Goal: Task Accomplishment & Management: Manage account settings

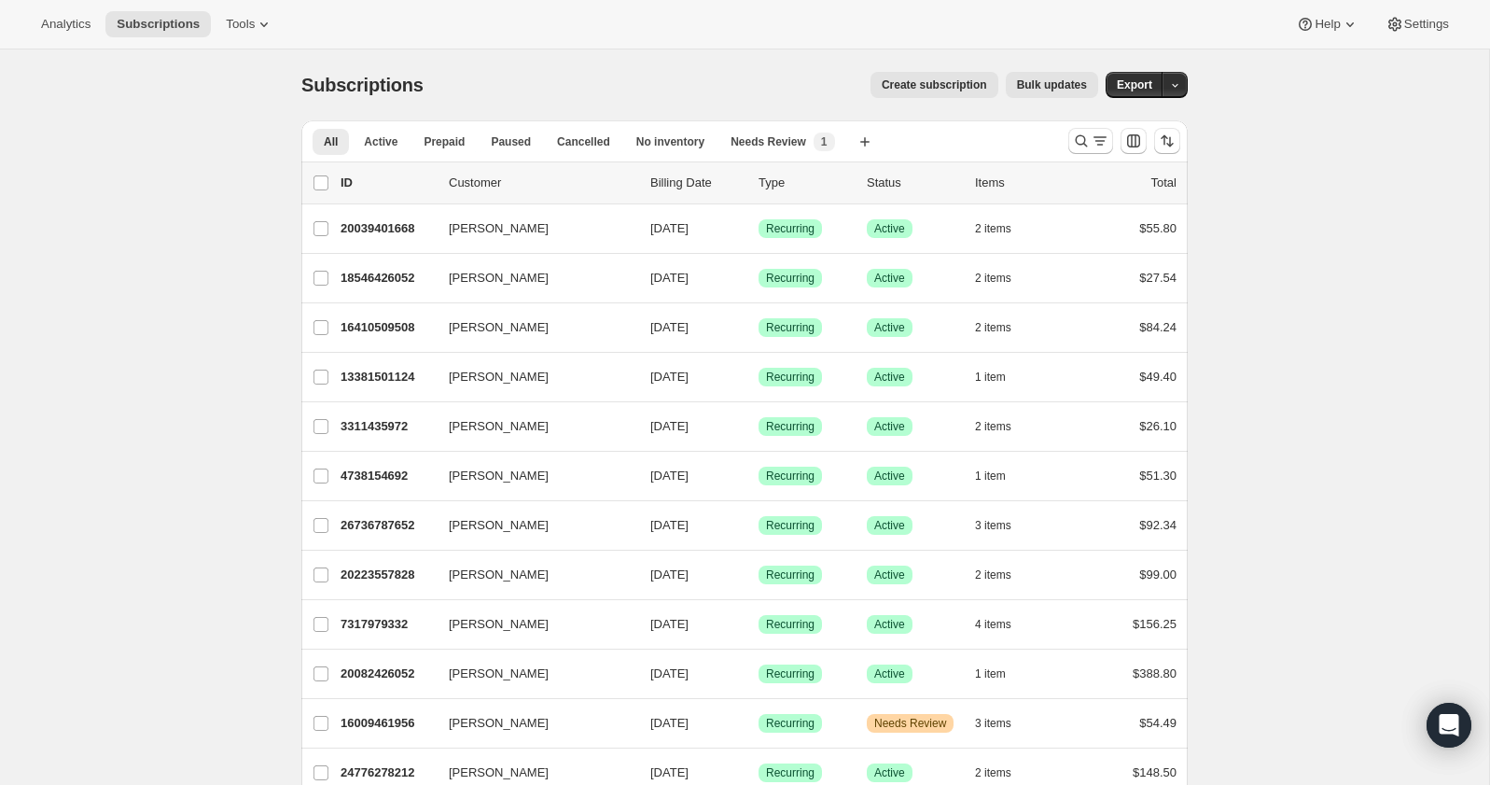
click at [712, 105] on div "Subscriptions. This page is ready Subscriptions Create subscription Bulk update…" at bounding box center [744, 84] width 886 height 71
click at [265, 24] on icon at bounding box center [264, 24] width 19 height 19
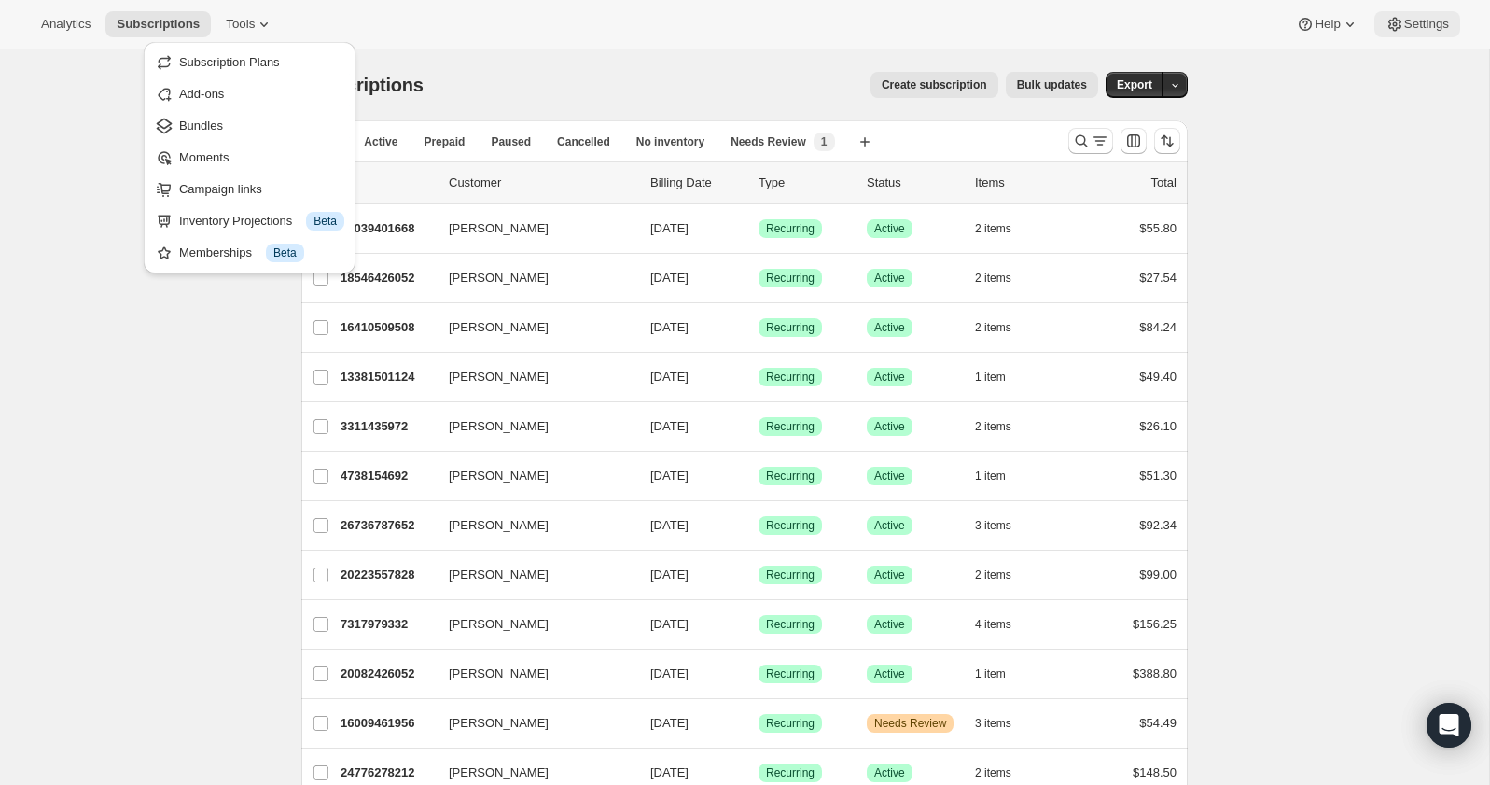
click at [1445, 17] on span "Settings" at bounding box center [1426, 24] width 45 height 15
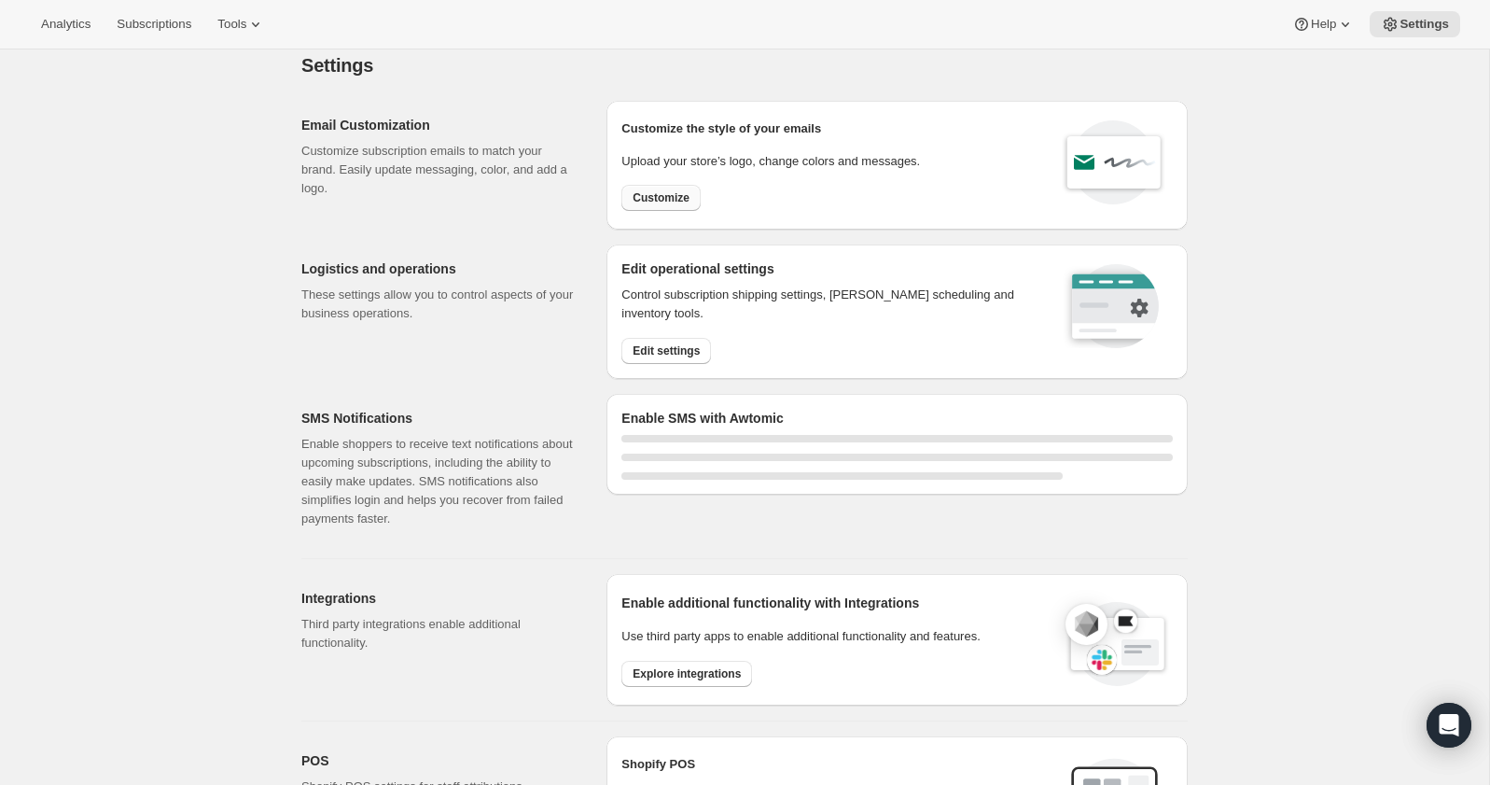
select select "22:00"
select select "07:00"
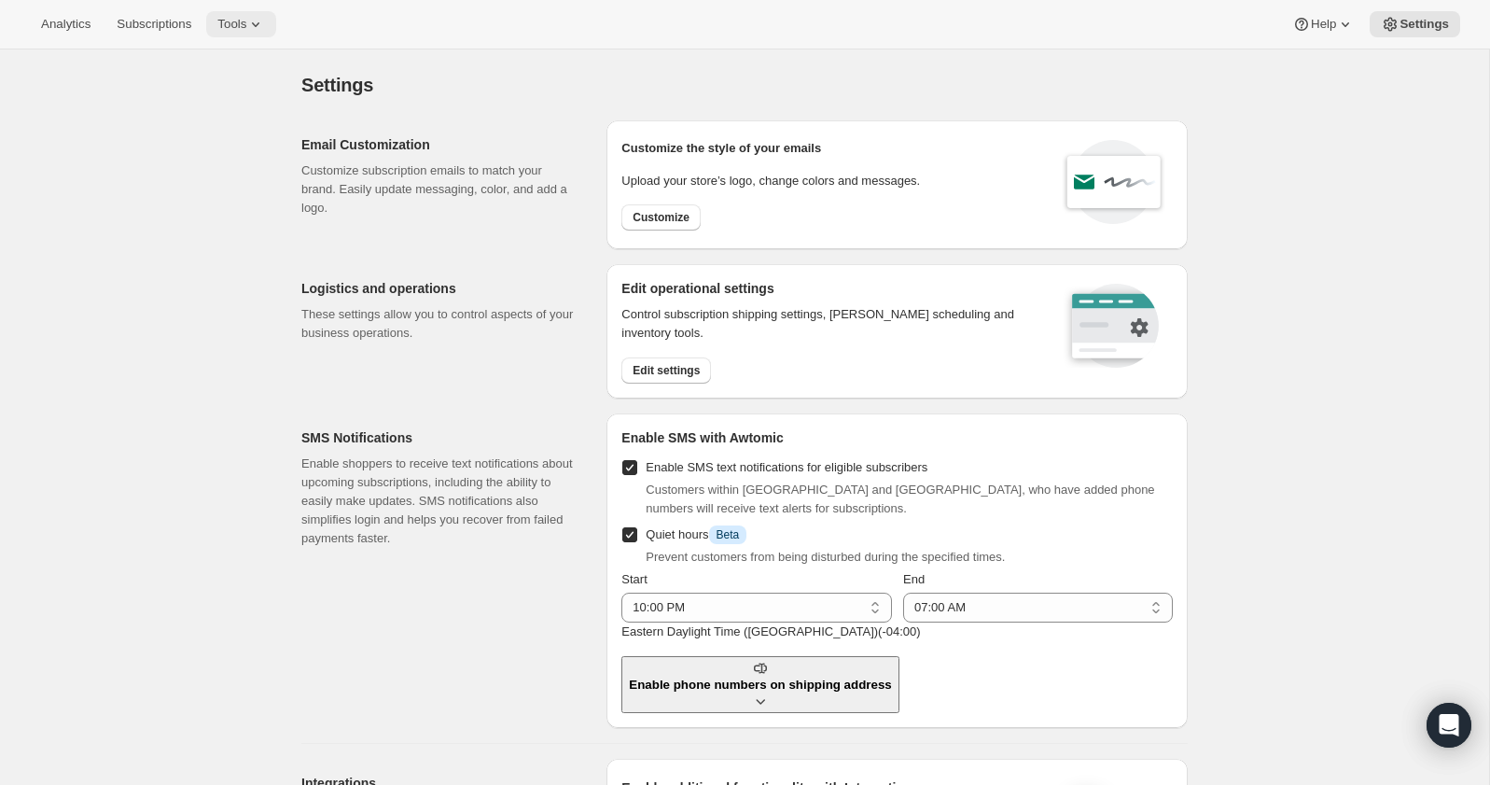
click at [246, 21] on span "Tools" at bounding box center [231, 24] width 29 height 15
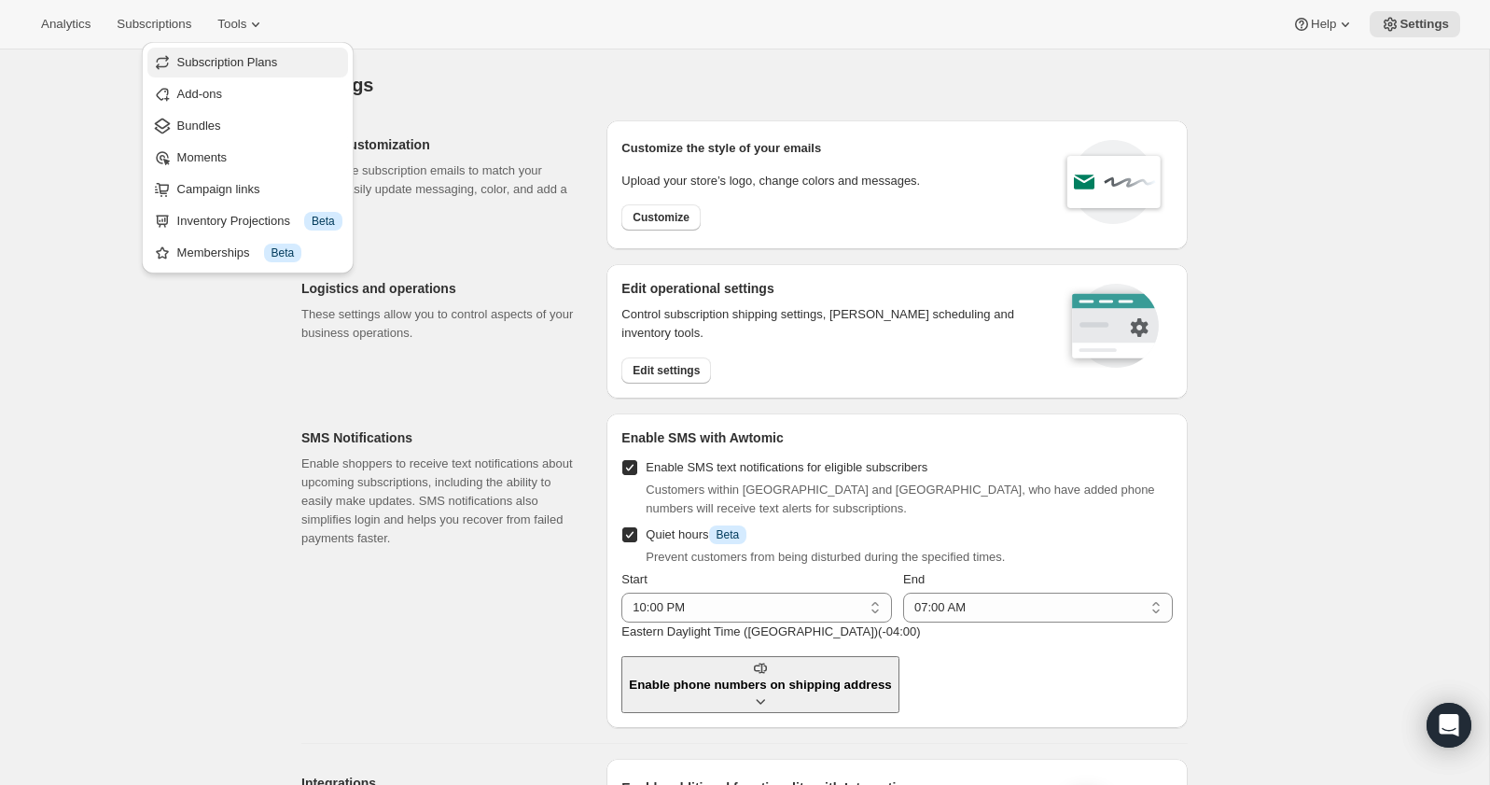
click at [238, 74] on button "Subscription Plans" at bounding box center [247, 63] width 201 height 30
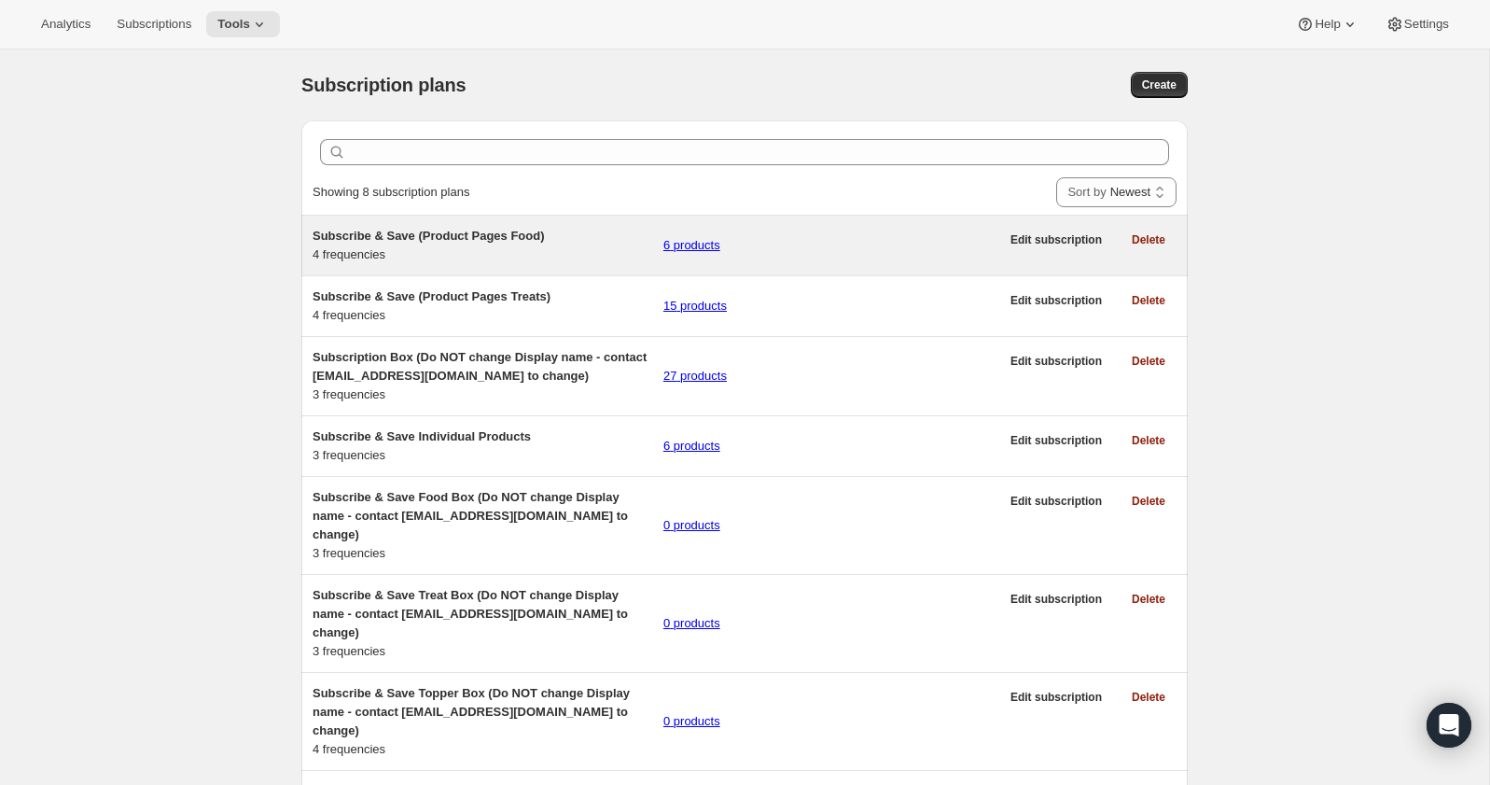
click at [441, 238] on span "Subscribe & Save (Product Pages Food)" at bounding box center [429, 236] width 232 height 14
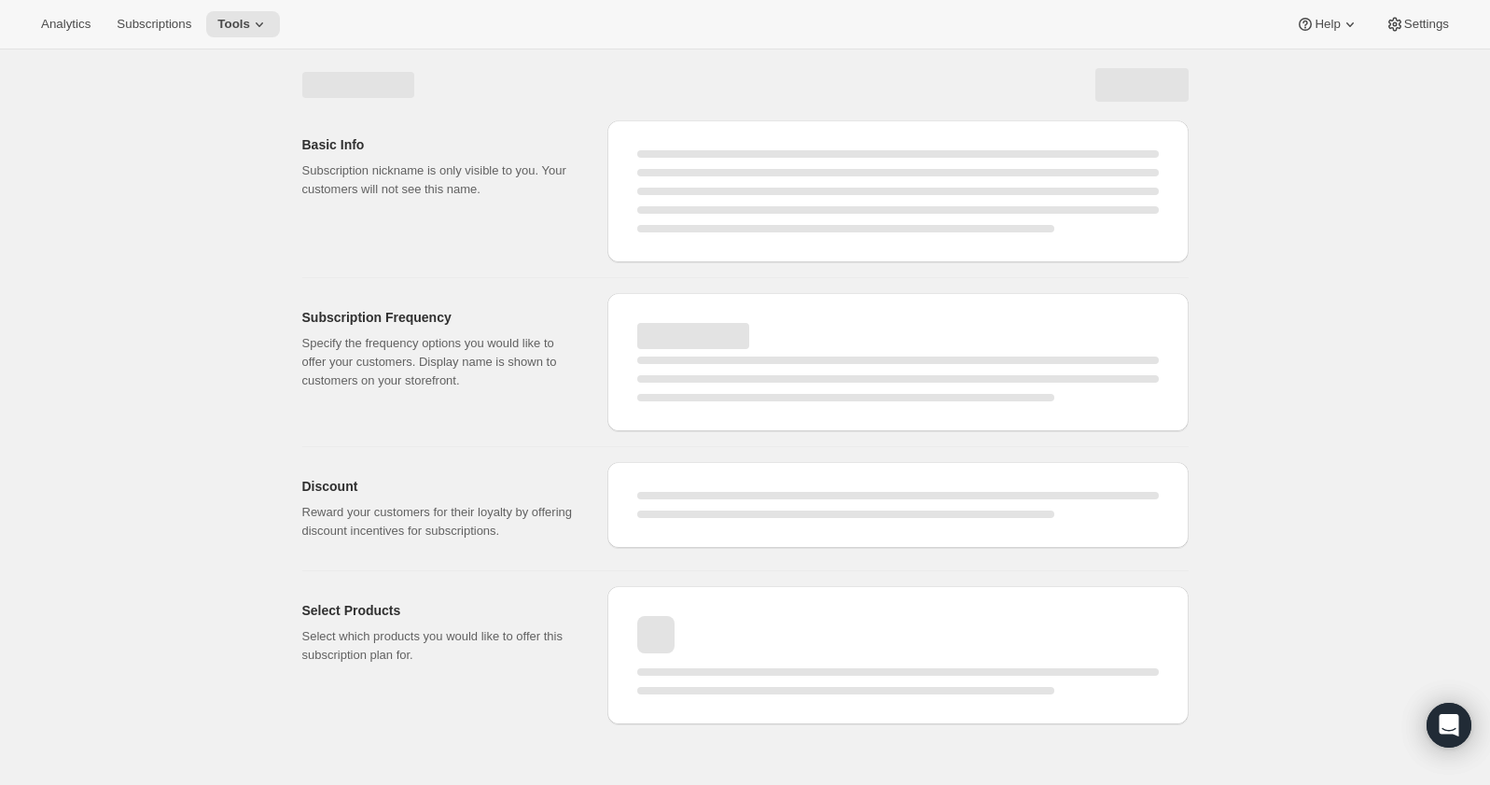
select select "WEEK"
select select "MONTH"
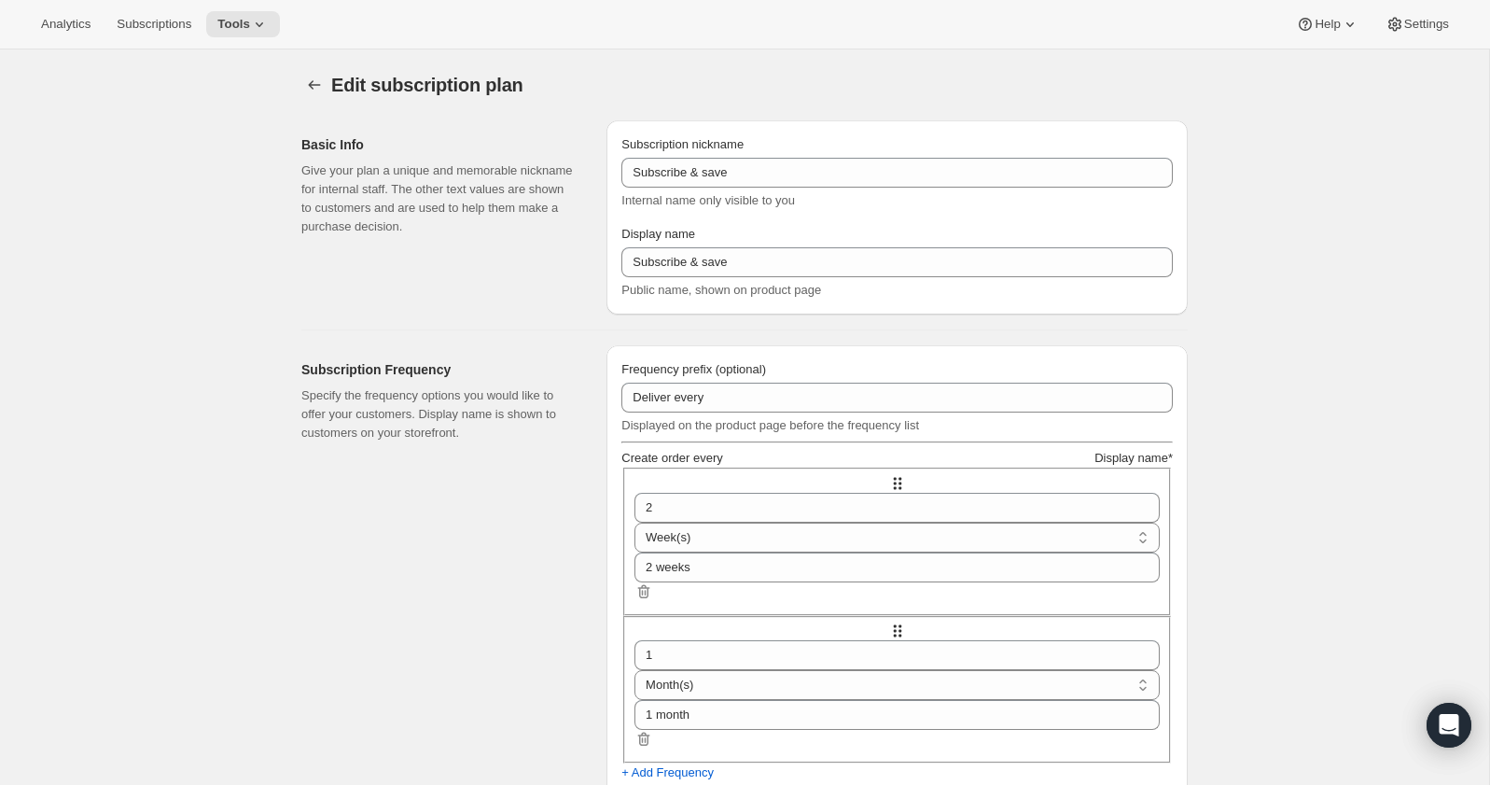
type input "Subscribe & Save (Product Pages Food)"
type input "4"
type input "4 weeks (Most Popular)"
type input "10"
select select "WEEK"
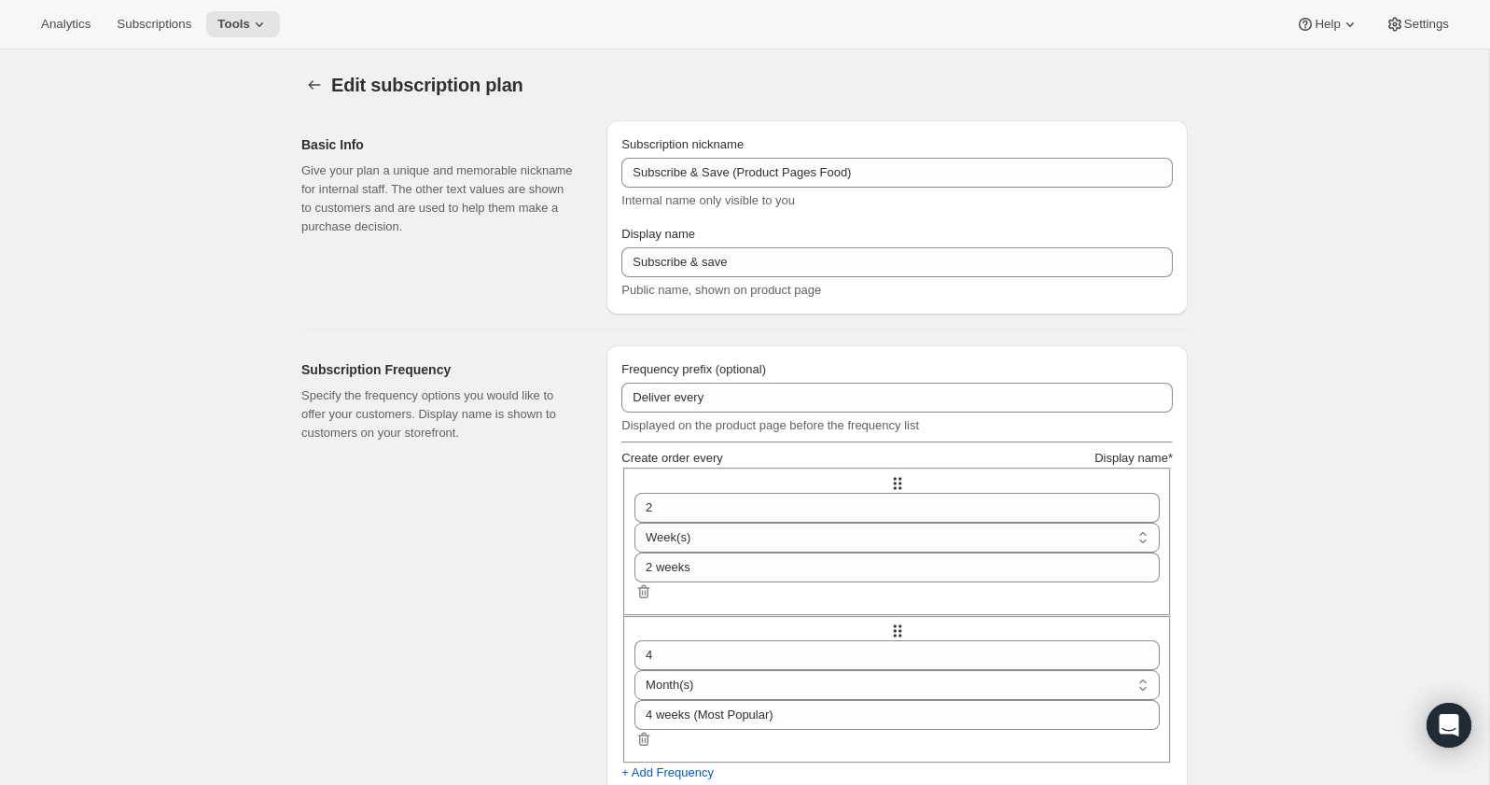
select select "WEEK"
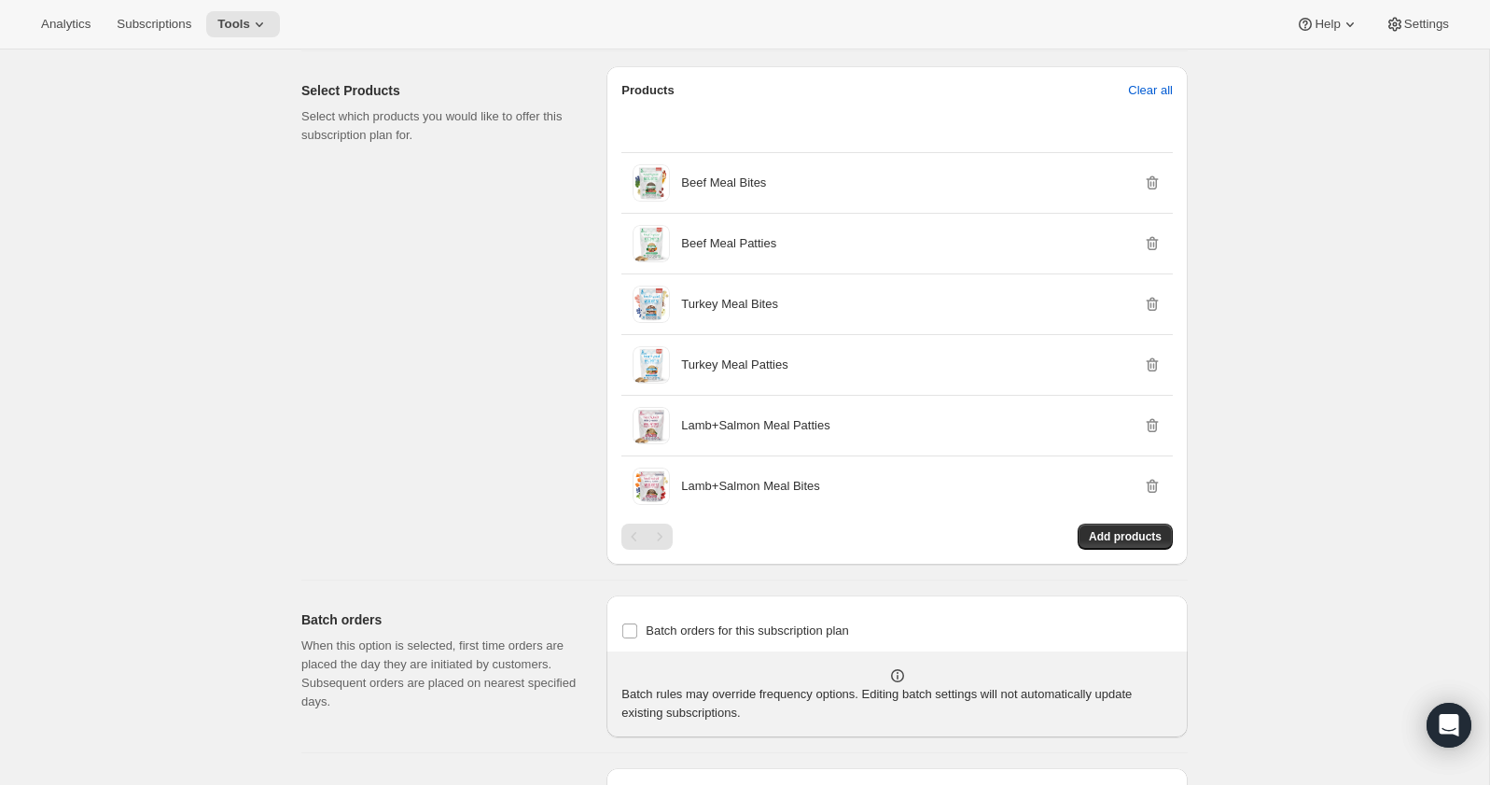
scroll to position [1550, 0]
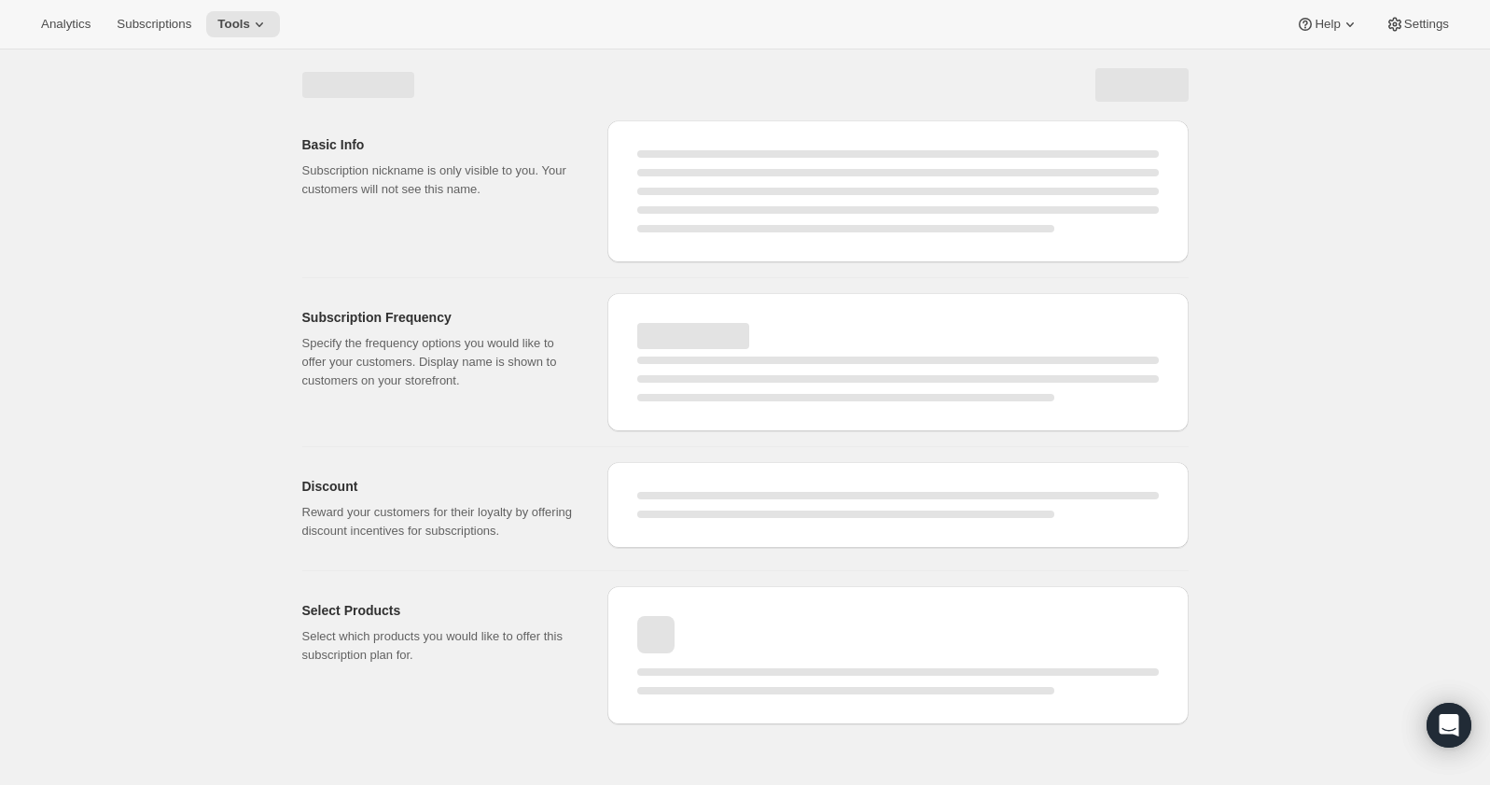
select select "WEEK"
select select "MONTH"
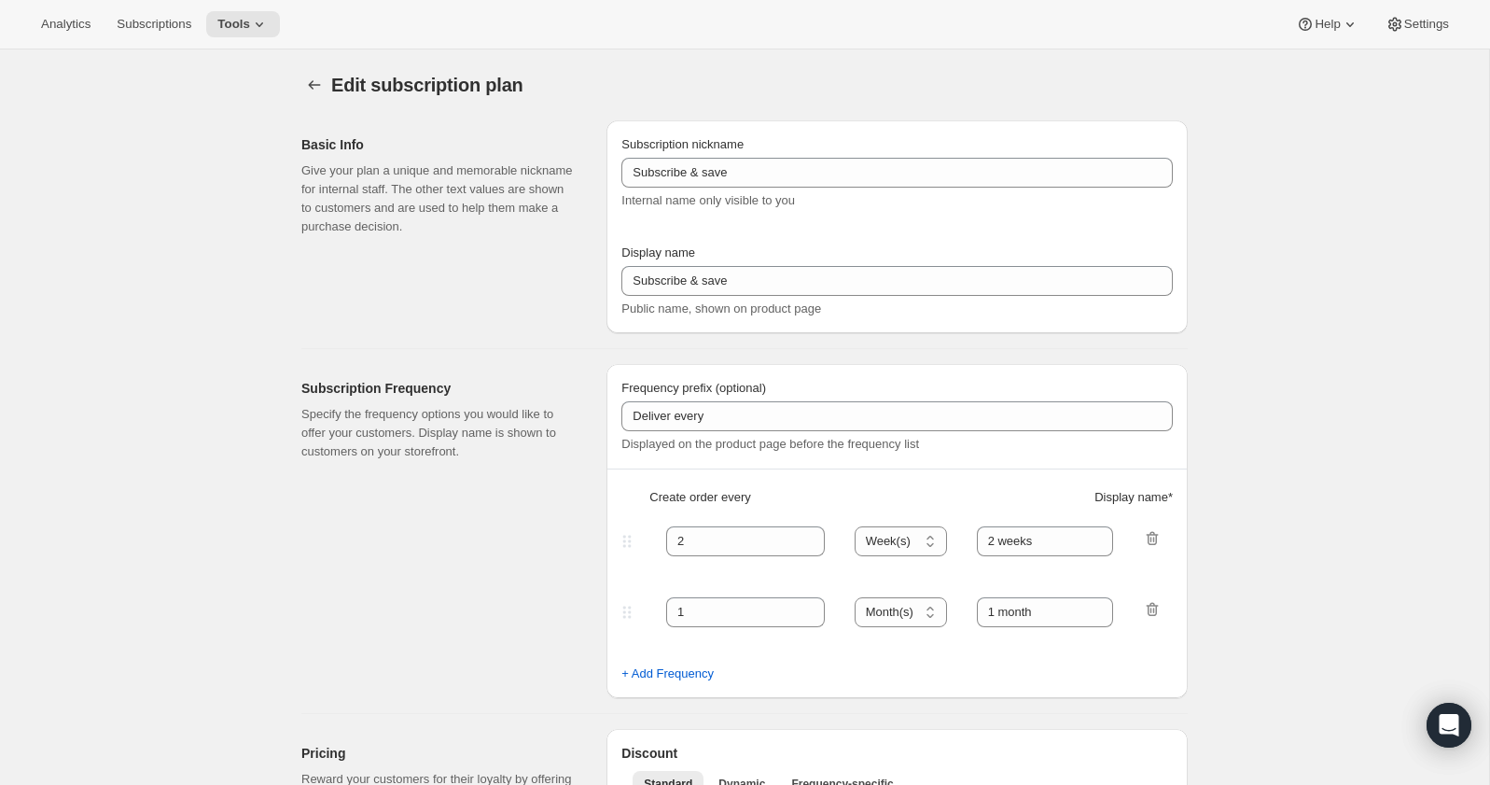
type input "Subscribe & Save (Product Pages Food)"
type input "4"
select select "WEEK"
type input "4 weeks (Most Popular)"
type input "10"
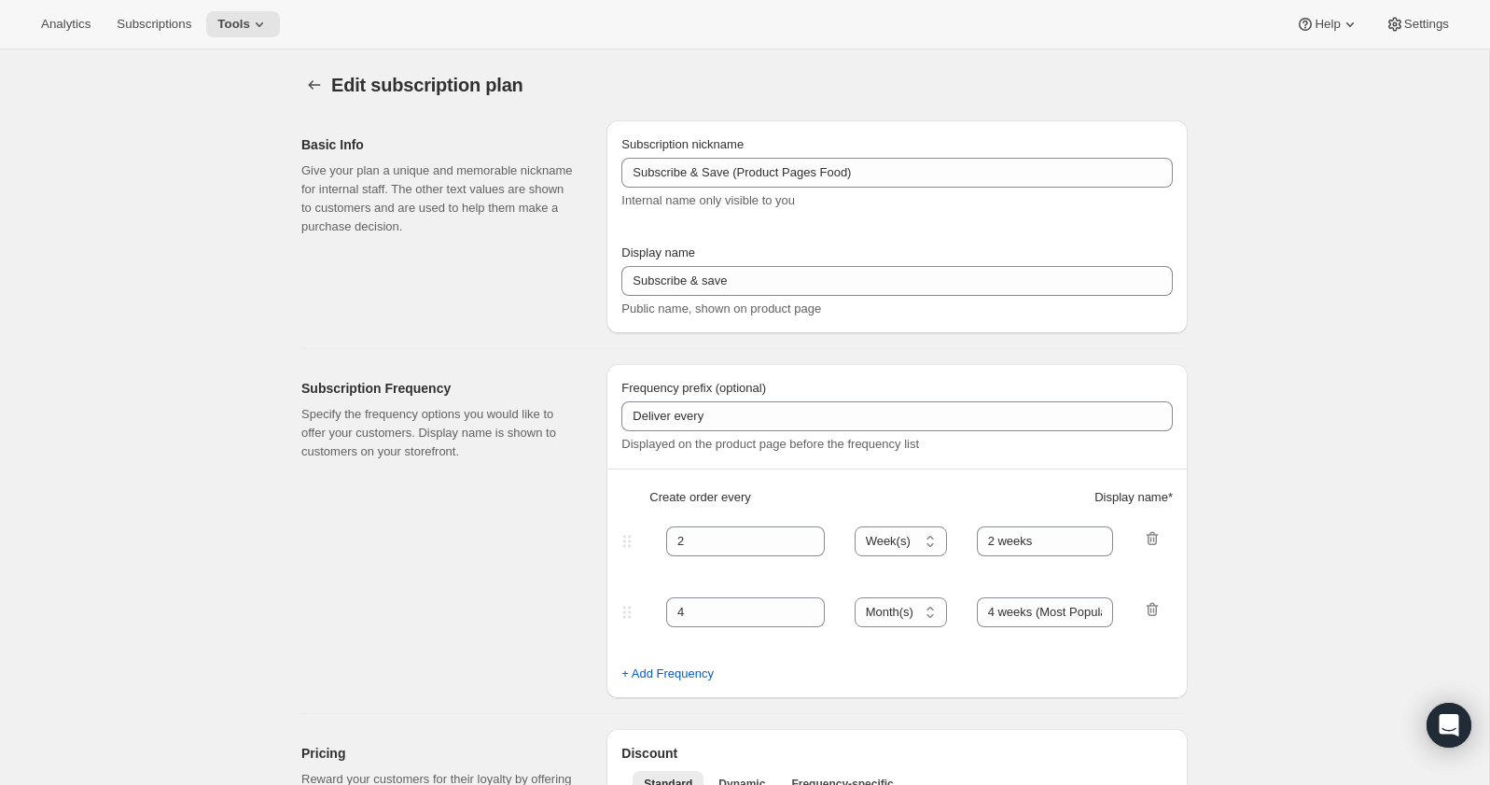
select select "WEEK"
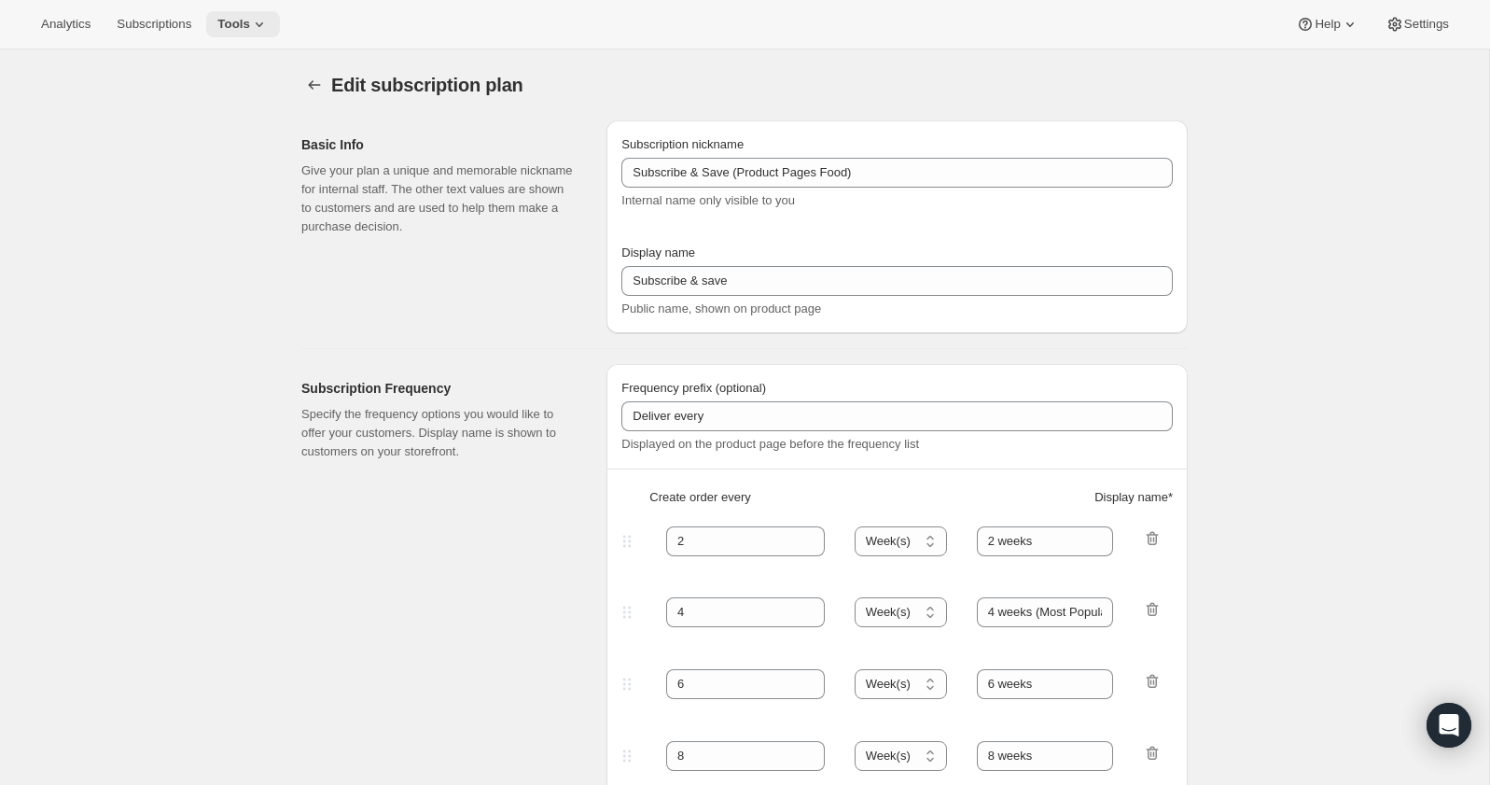
click at [250, 17] on span "Tools" at bounding box center [233, 24] width 33 height 15
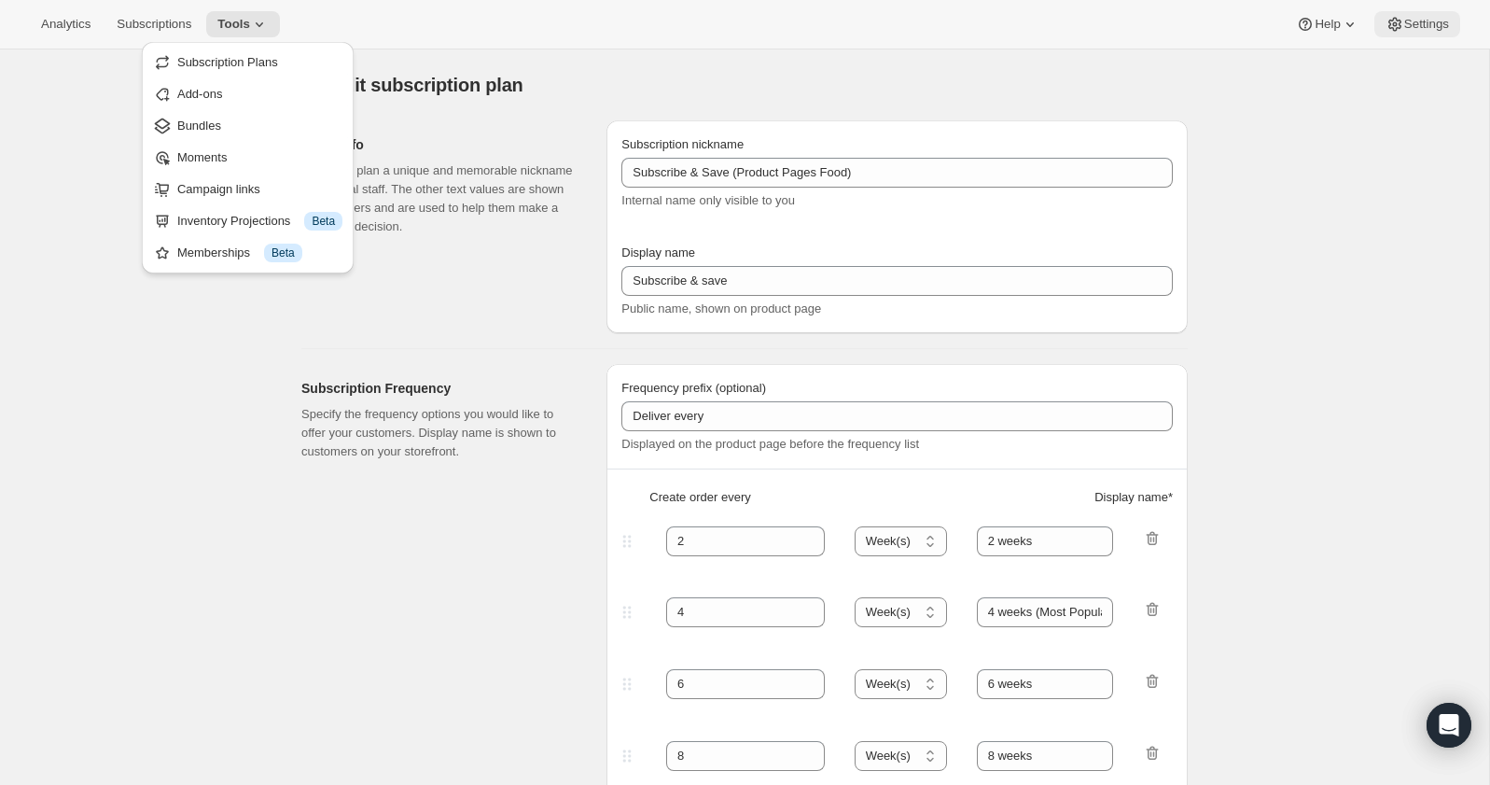
click at [1418, 16] on button "Settings" at bounding box center [1417, 24] width 86 height 26
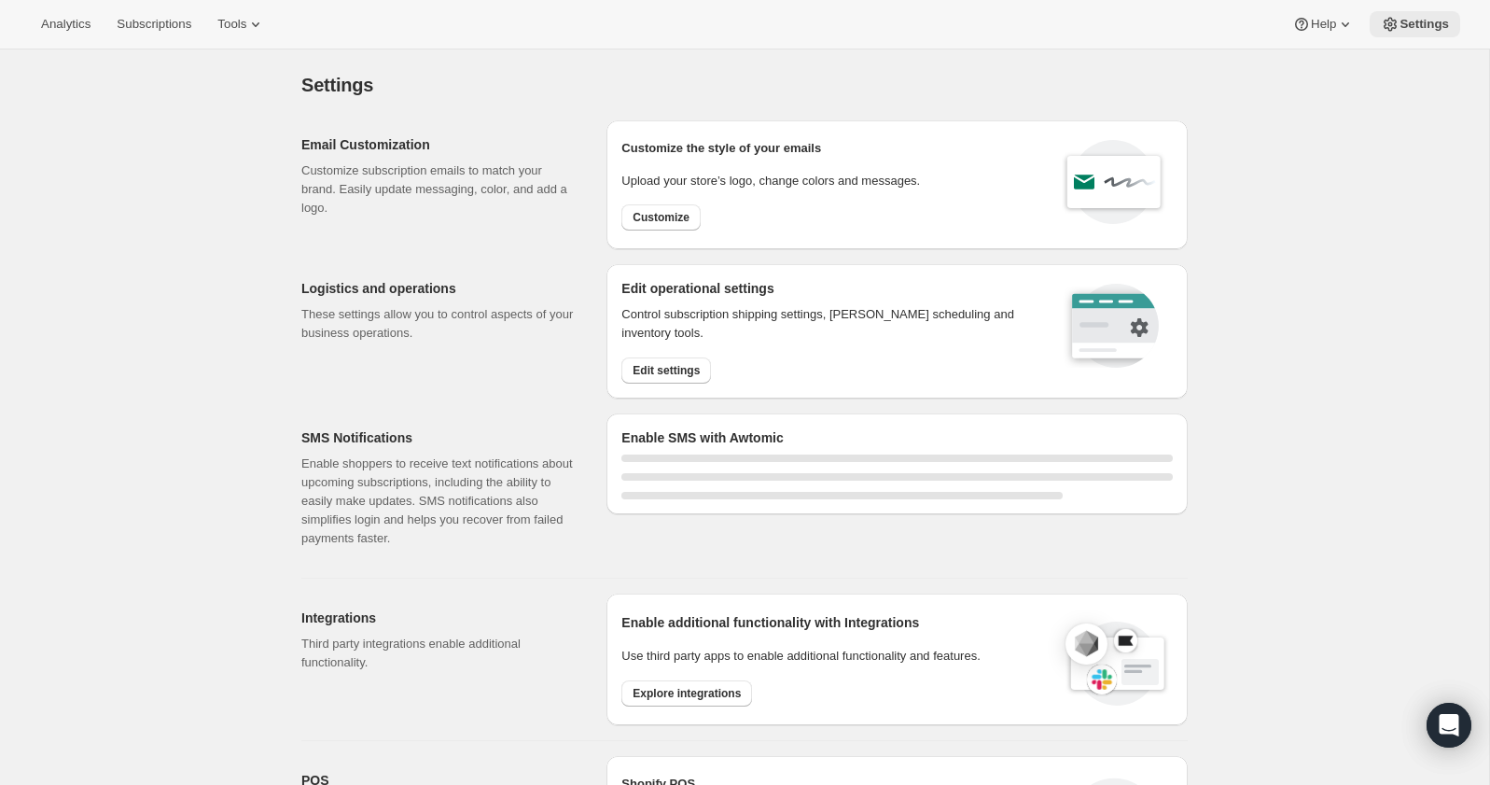
select select "22:00"
select select "07:00"
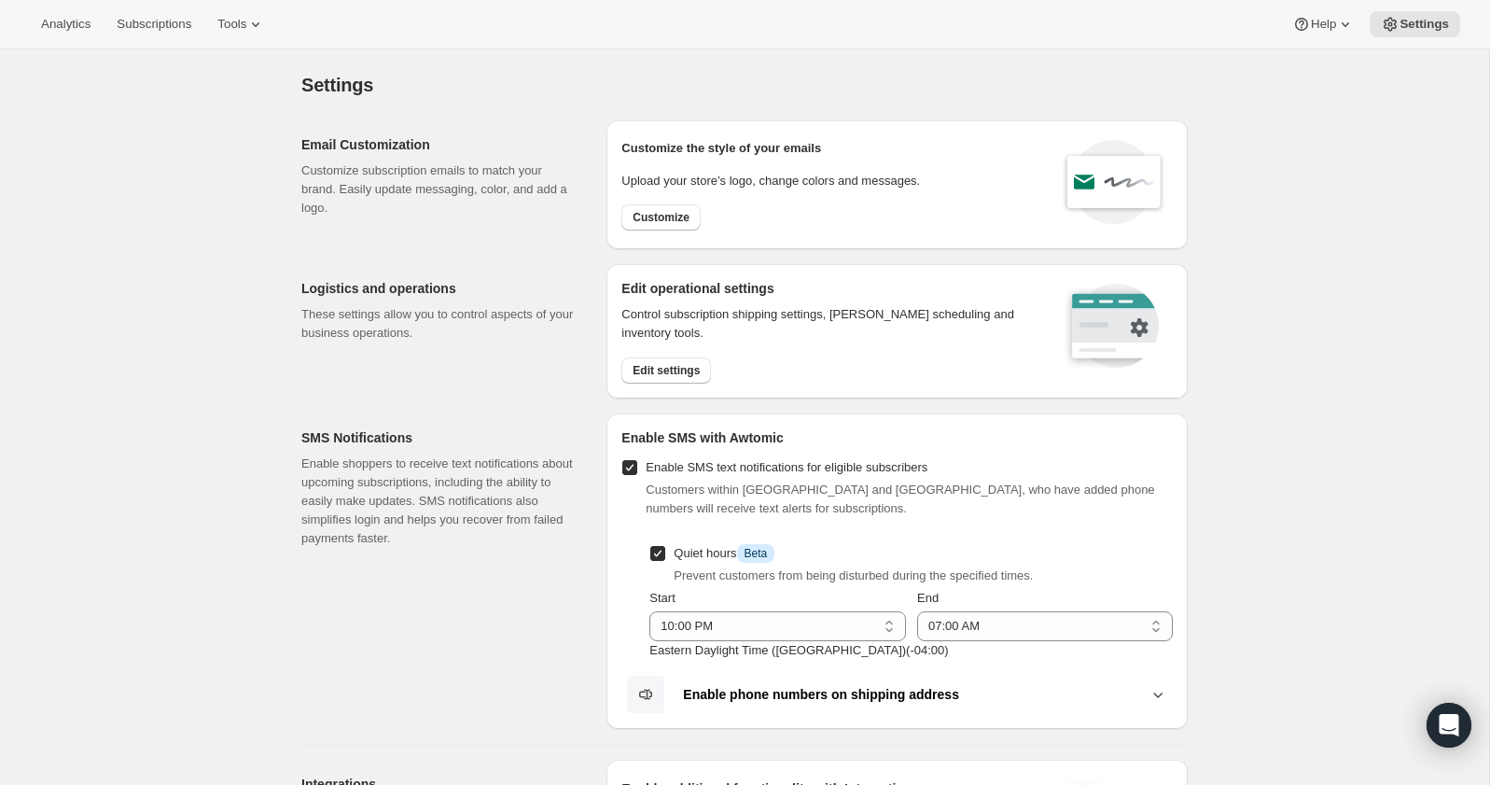
click at [903, 76] on div "Settings" at bounding box center [744, 85] width 886 height 26
click at [397, 183] on p "Customize subscription emails to match your brand. Easily update messaging, col…" at bounding box center [438, 189] width 275 height 56
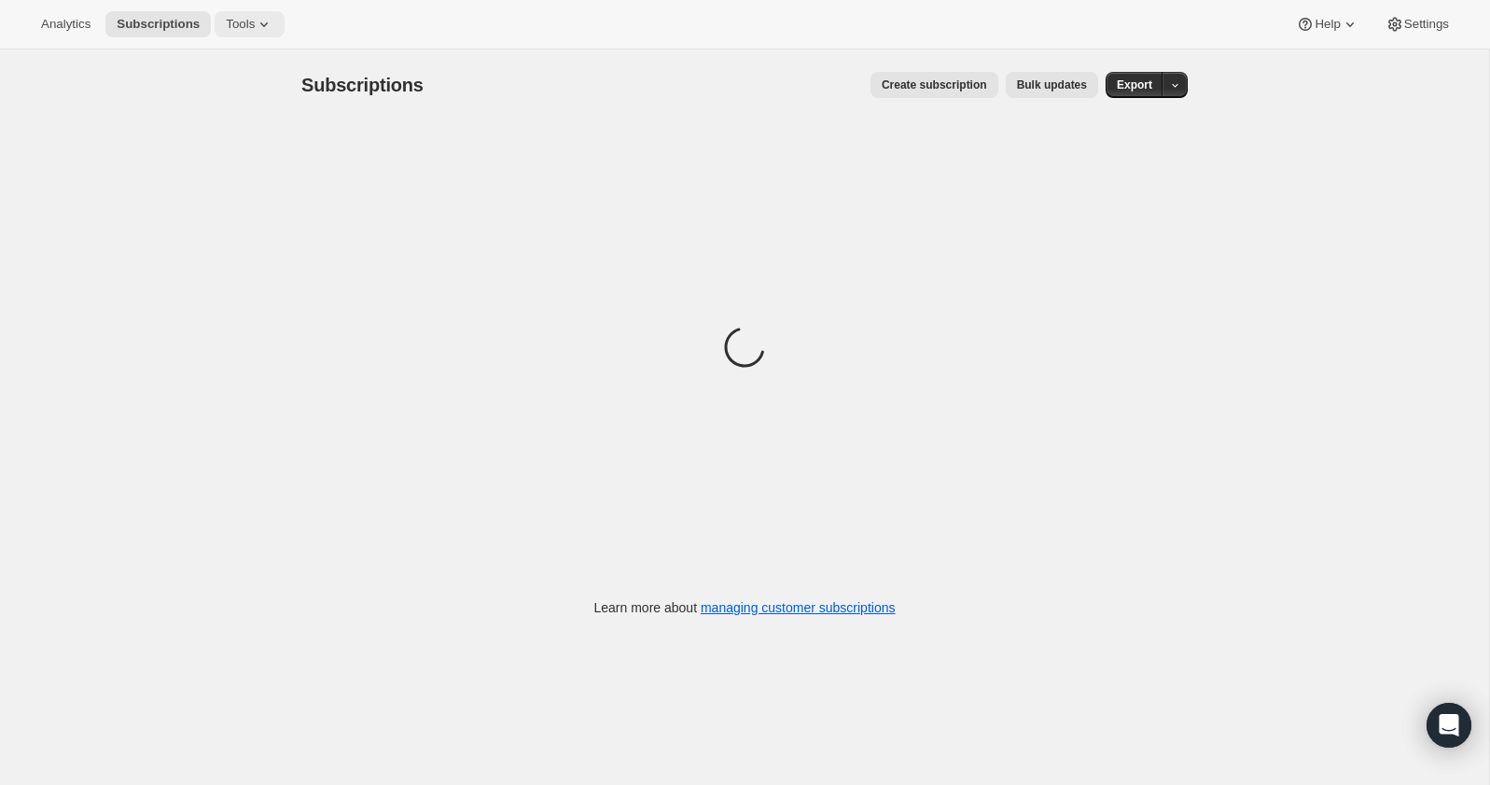
click at [253, 29] on span "Tools" at bounding box center [240, 24] width 29 height 15
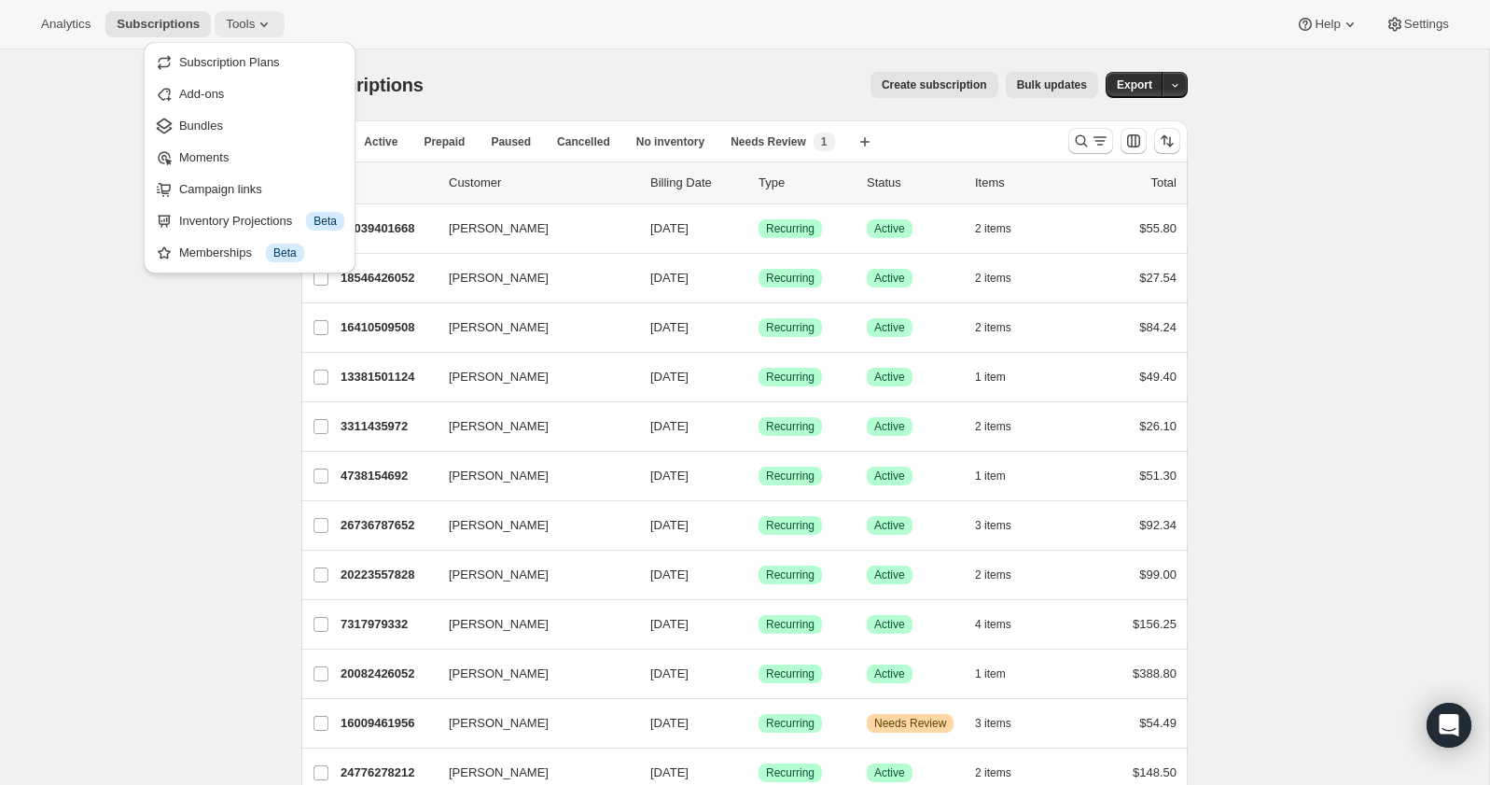
click at [253, 29] on span "Tools" at bounding box center [240, 24] width 29 height 15
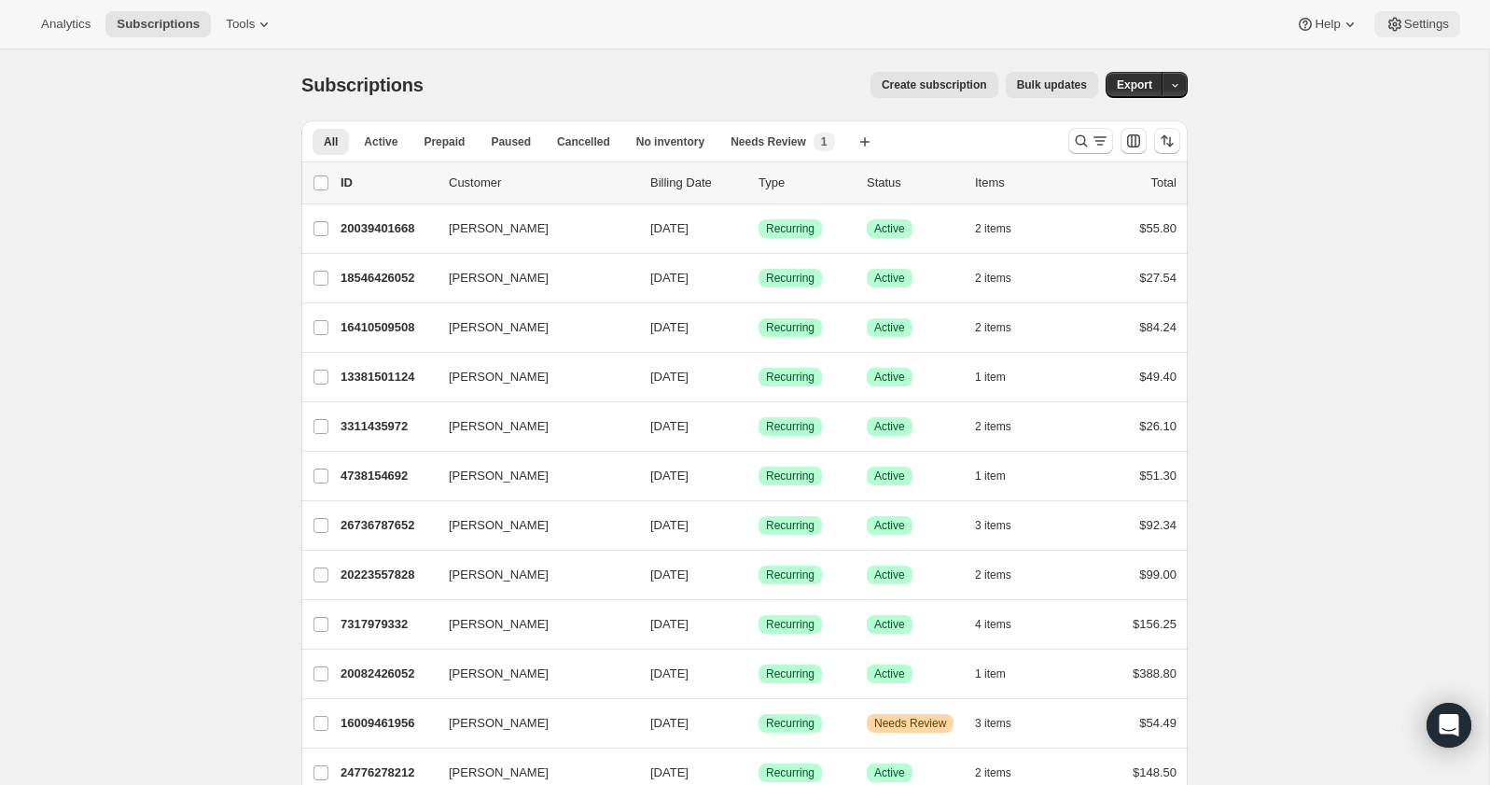
click at [1434, 30] on span "Settings" at bounding box center [1426, 24] width 45 height 15
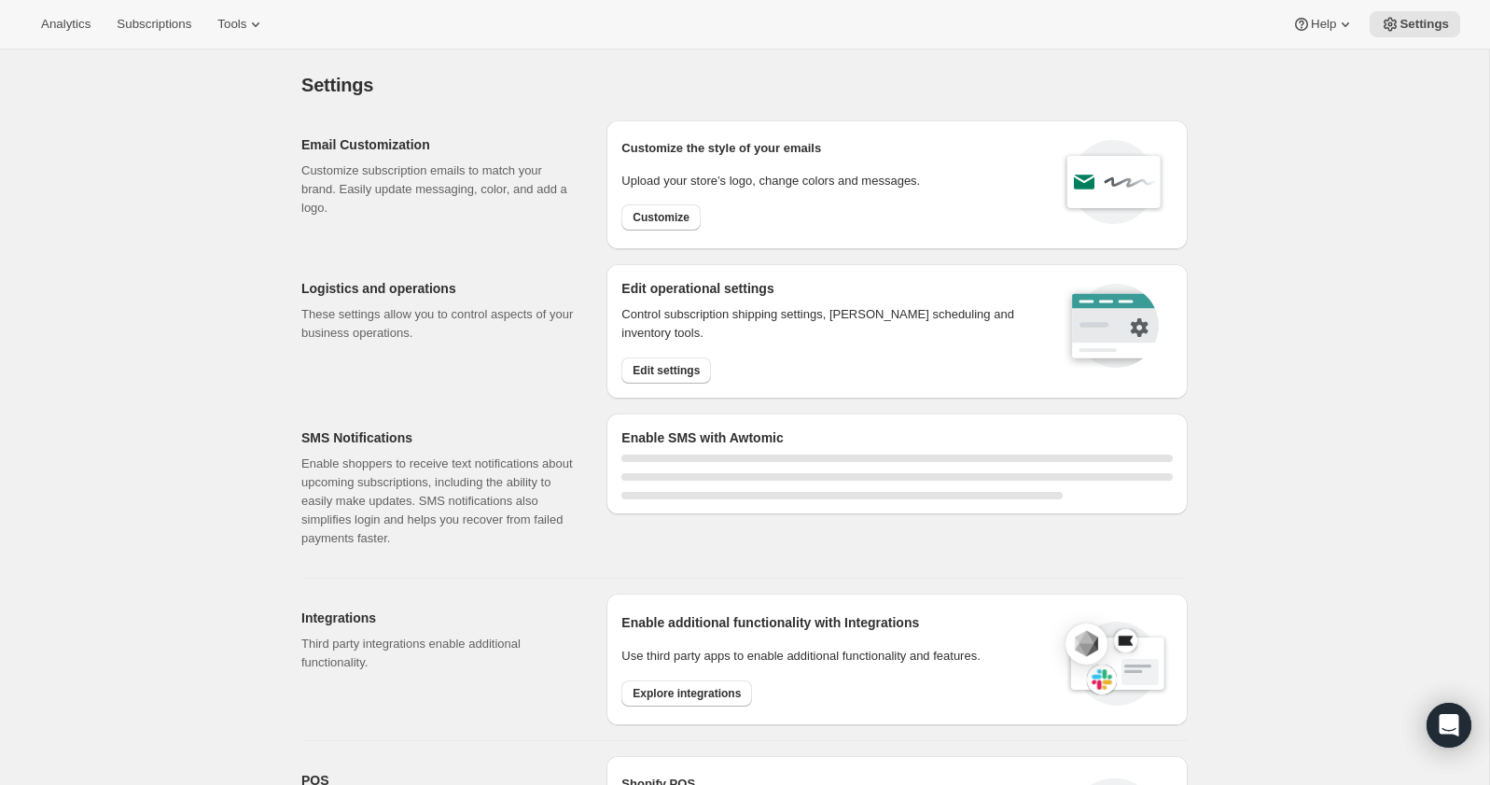
select select "22:00"
select select "07:00"
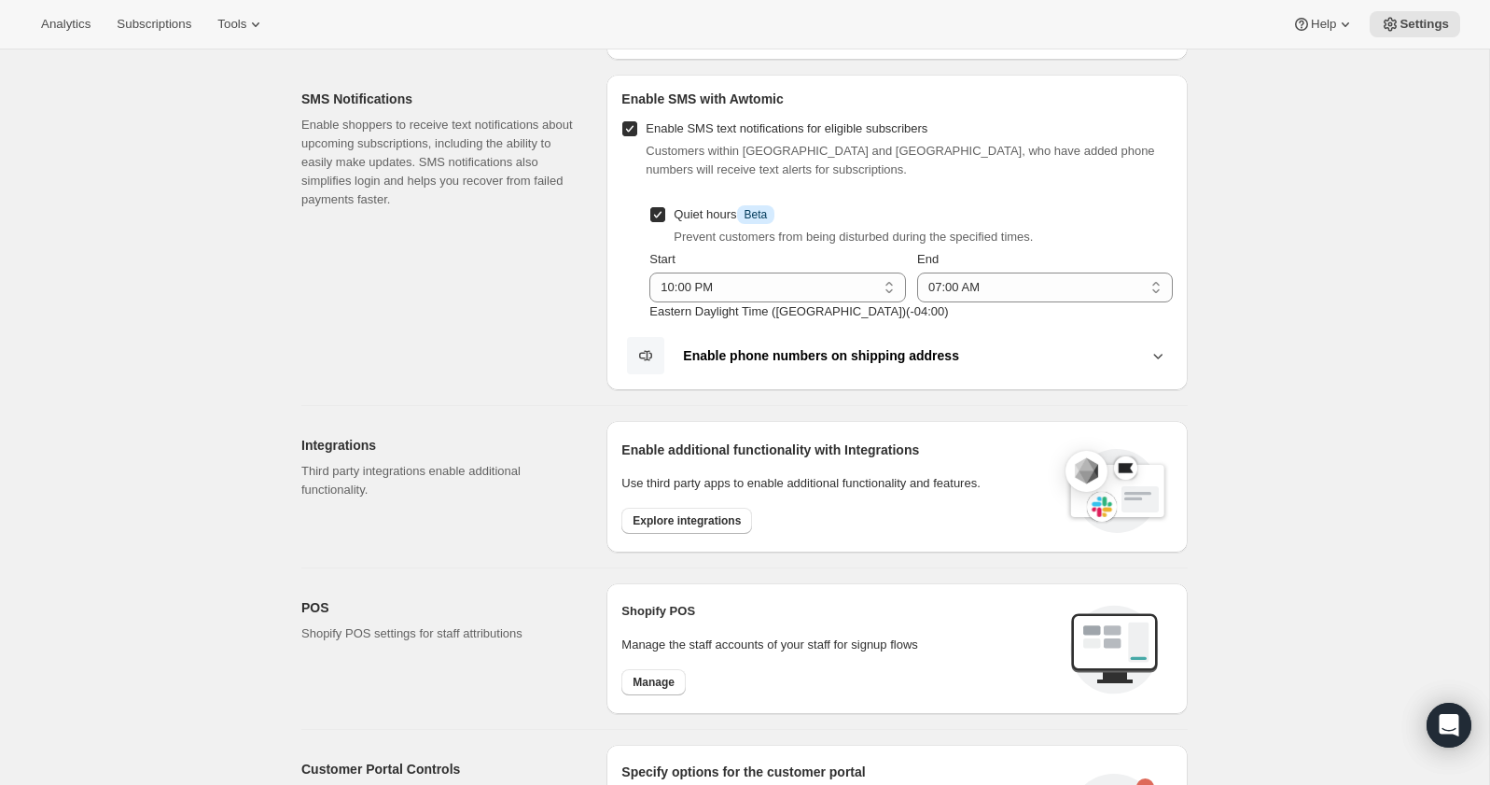
scroll to position [342, 0]
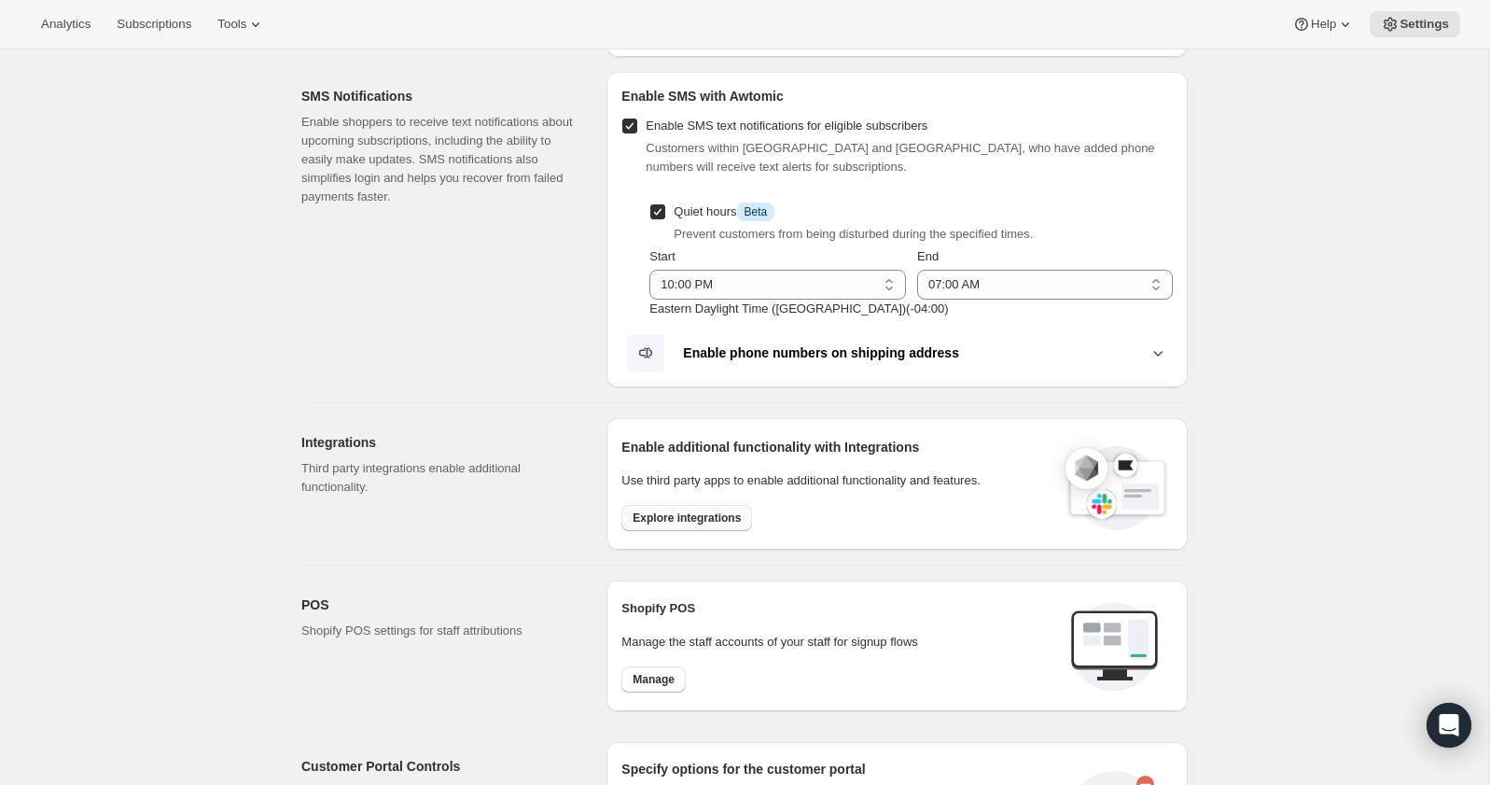
click at [701, 510] on span "Explore integrations" at bounding box center [687, 517] width 108 height 15
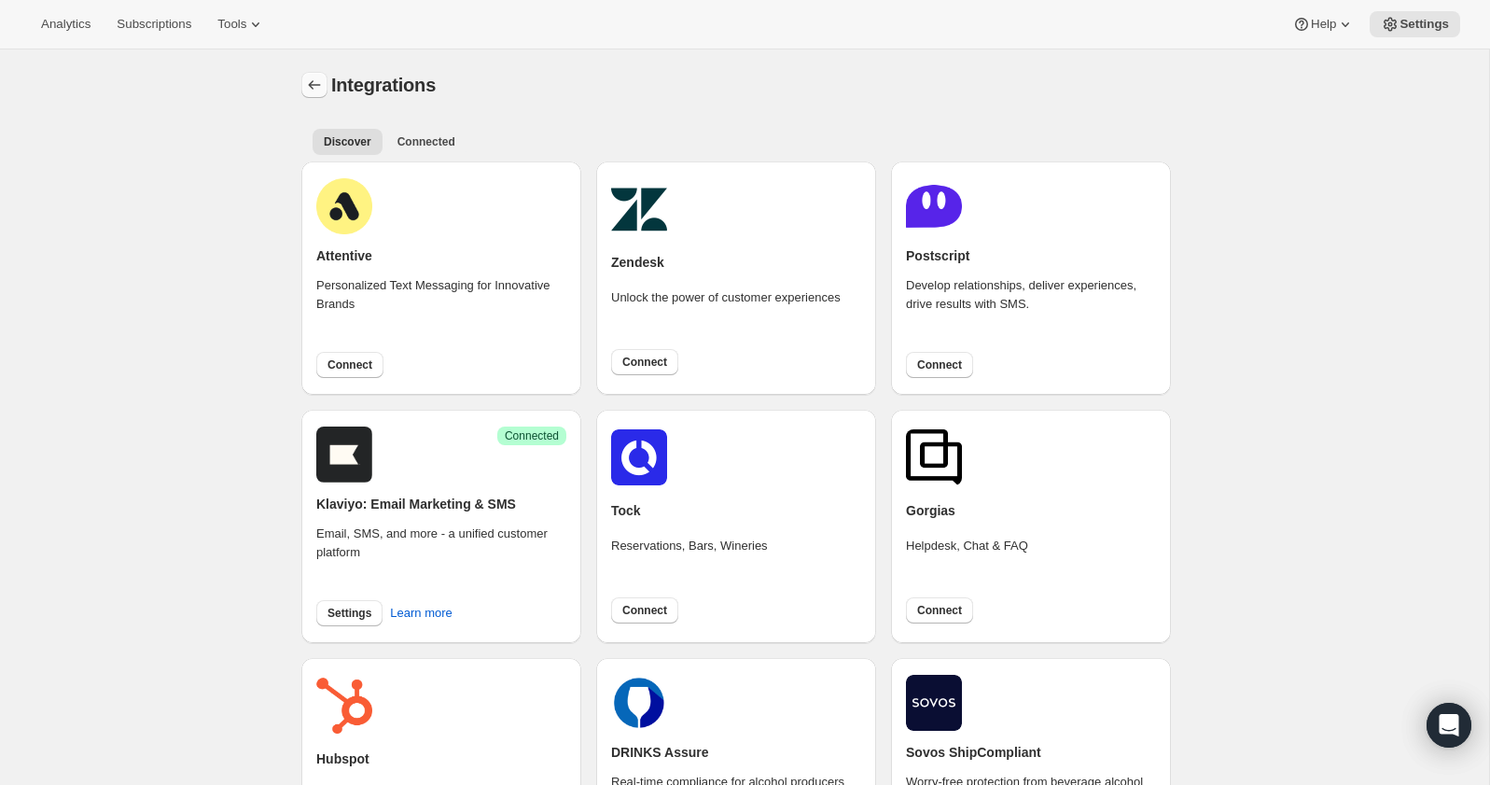
click at [315, 86] on icon "Settings" at bounding box center [314, 85] width 19 height 19
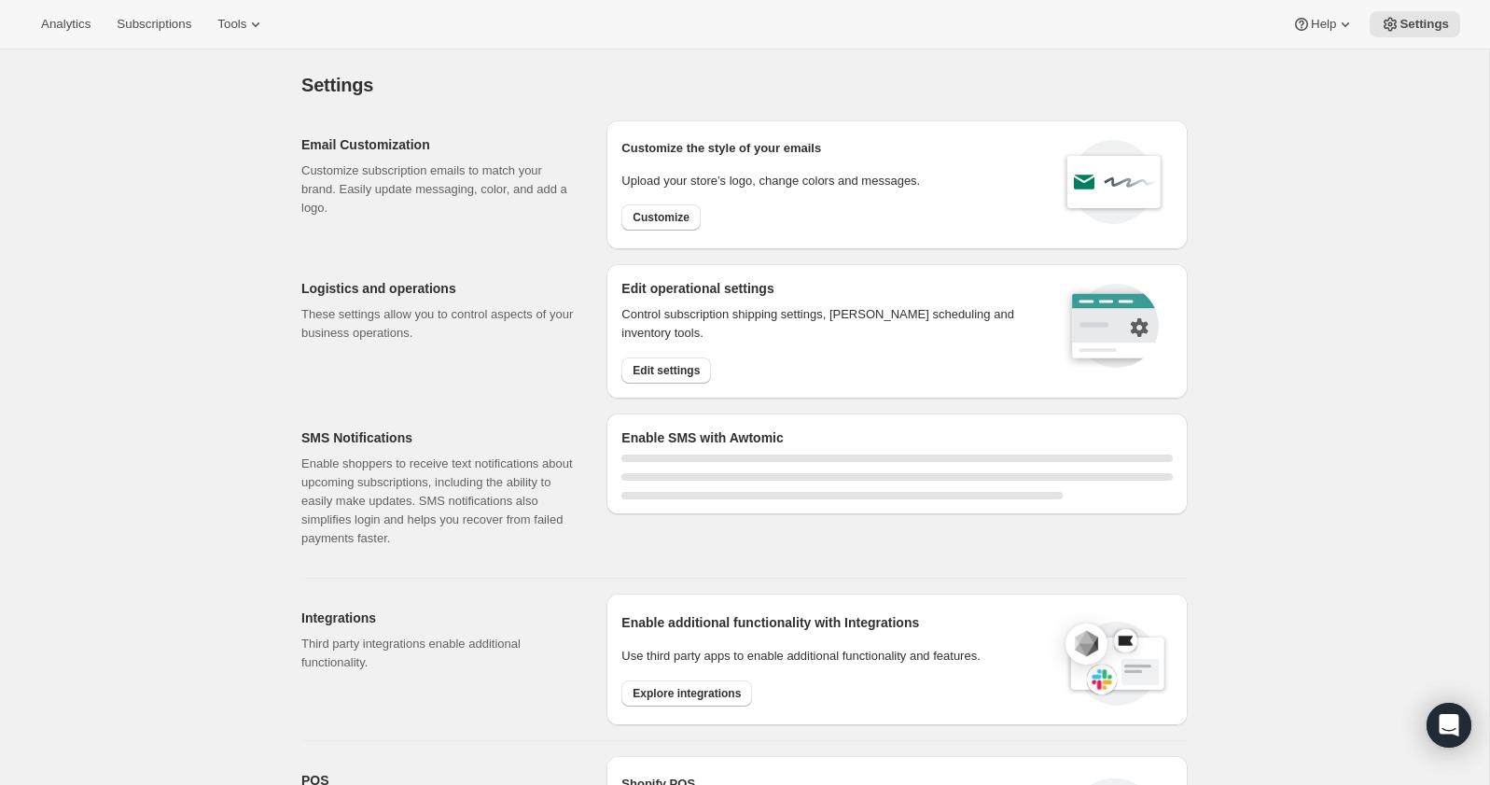
select select "22:00"
select select "07:00"
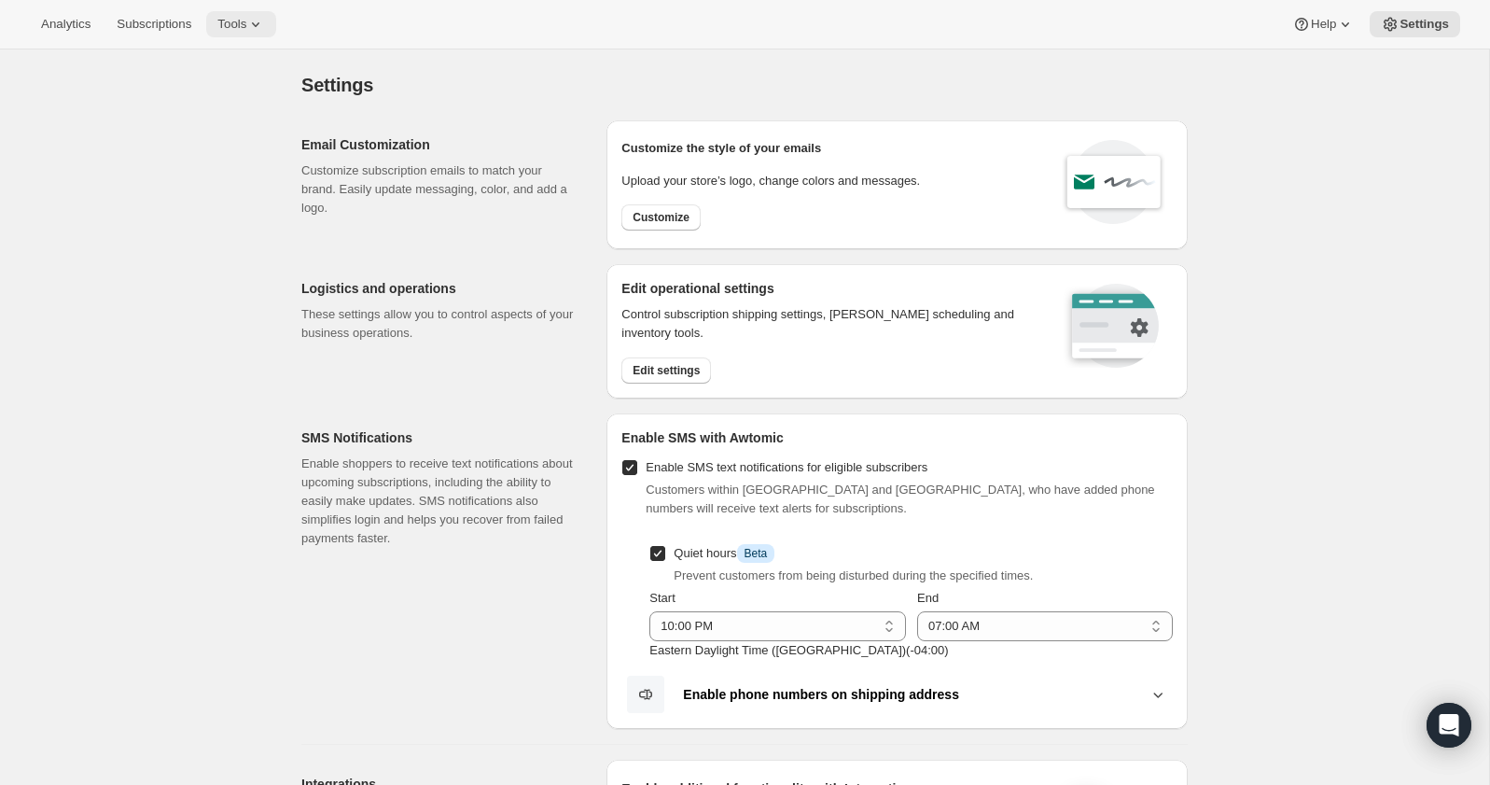
click at [262, 31] on icon at bounding box center [255, 24] width 19 height 19
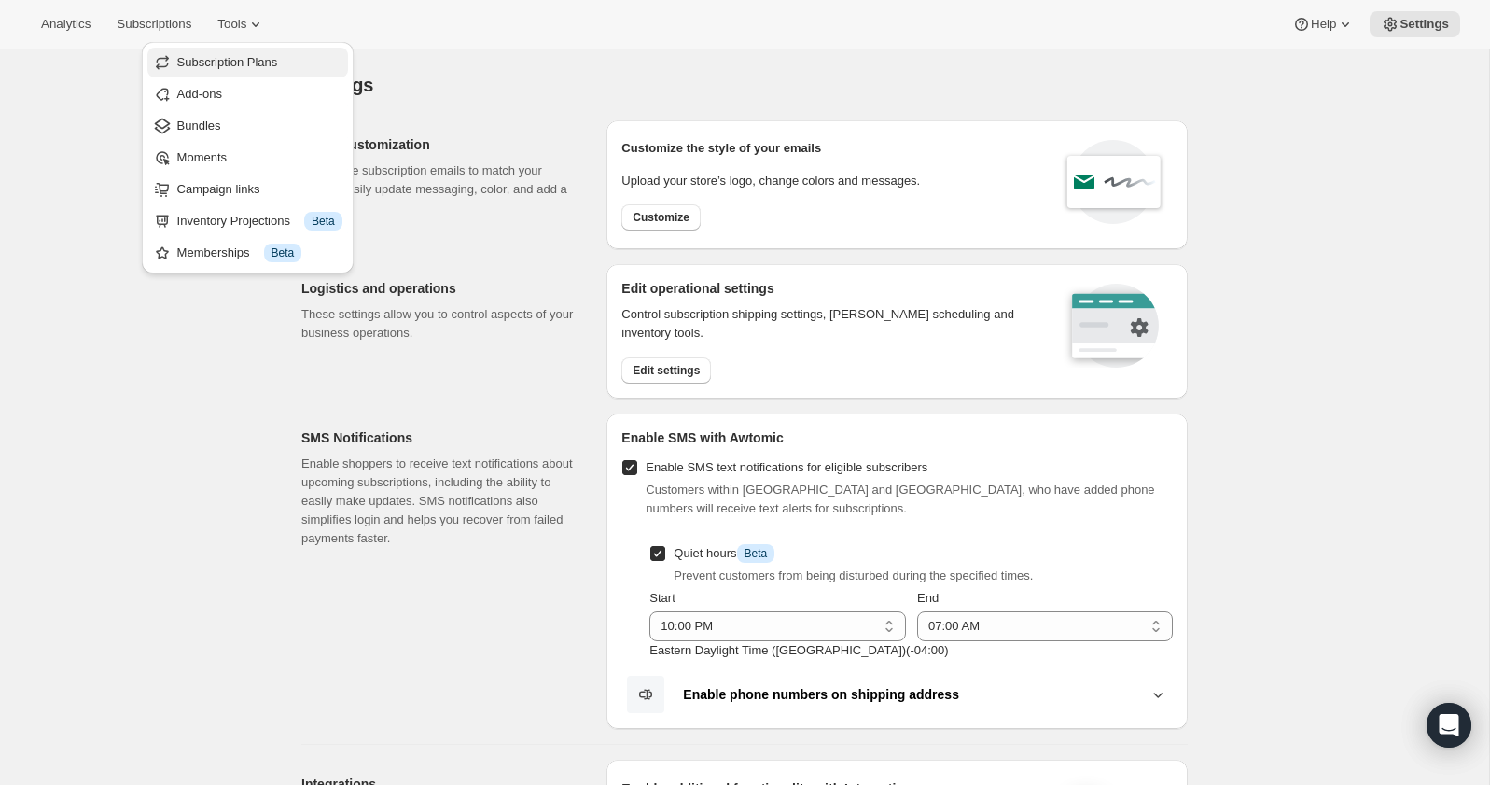
click at [247, 66] on span "Subscription Plans" at bounding box center [227, 62] width 101 height 14
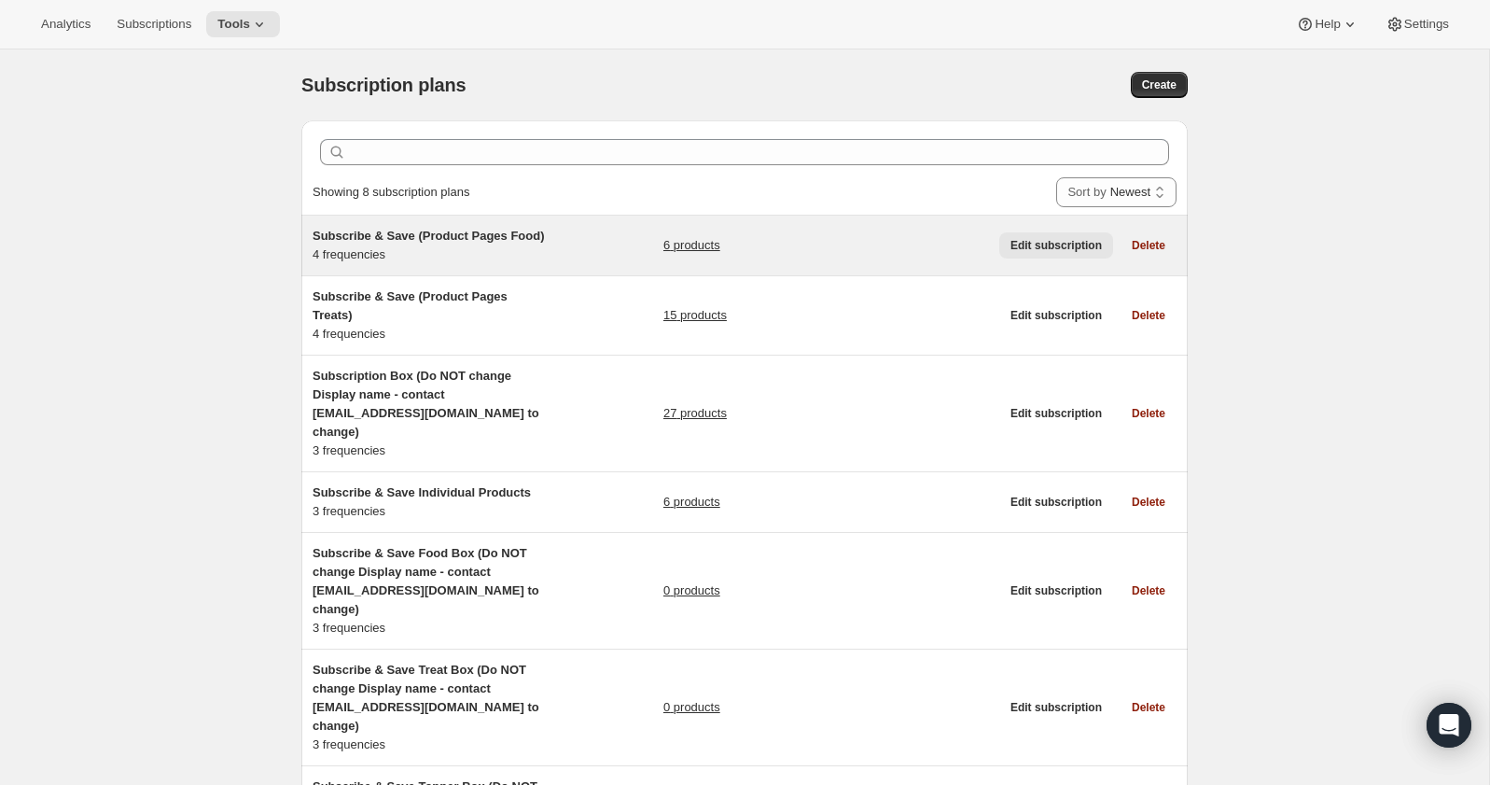
click at [1049, 253] on span "Edit subscription" at bounding box center [1056, 245] width 91 height 15
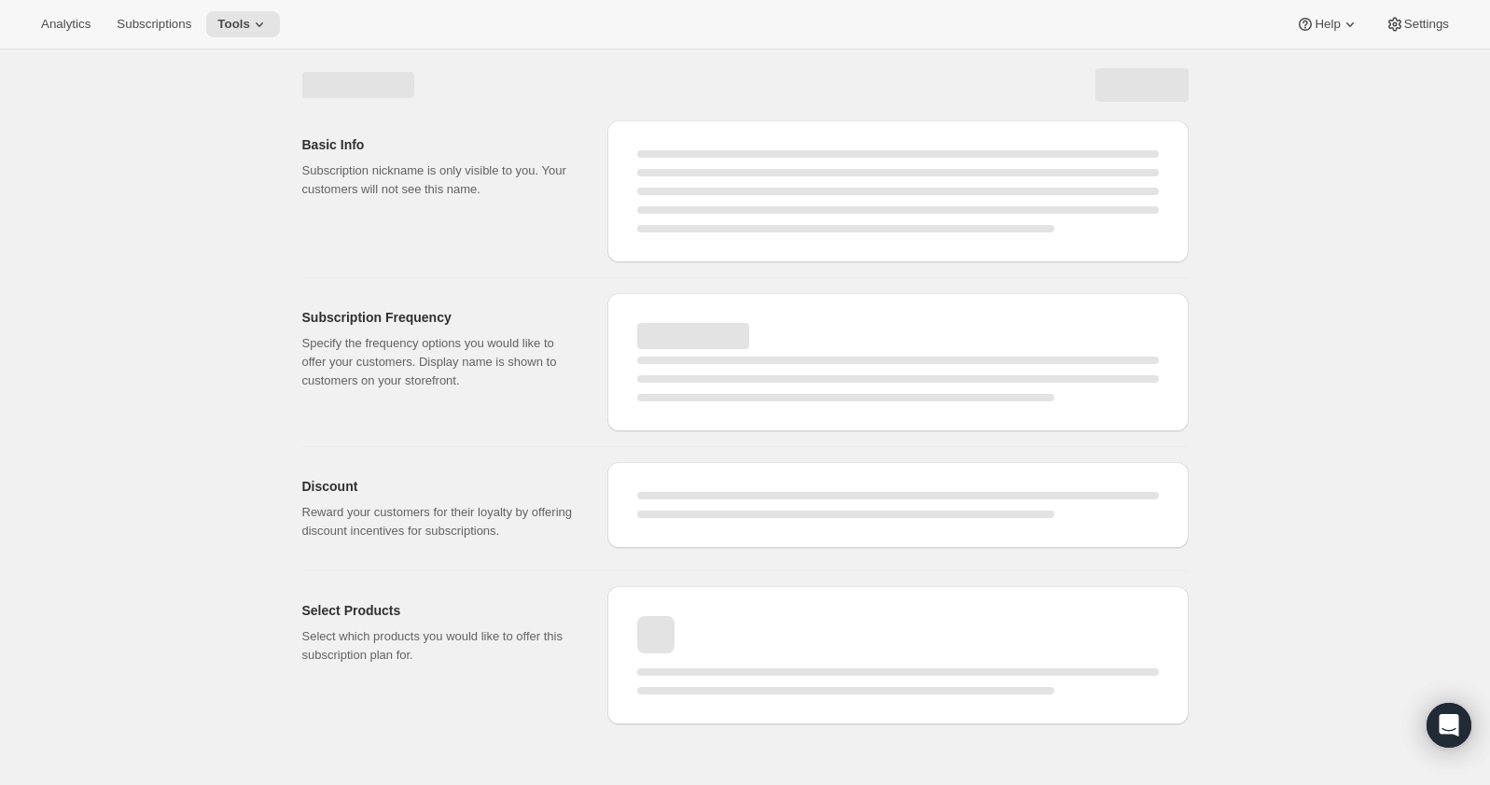
select select "WEEK"
select select "MONTH"
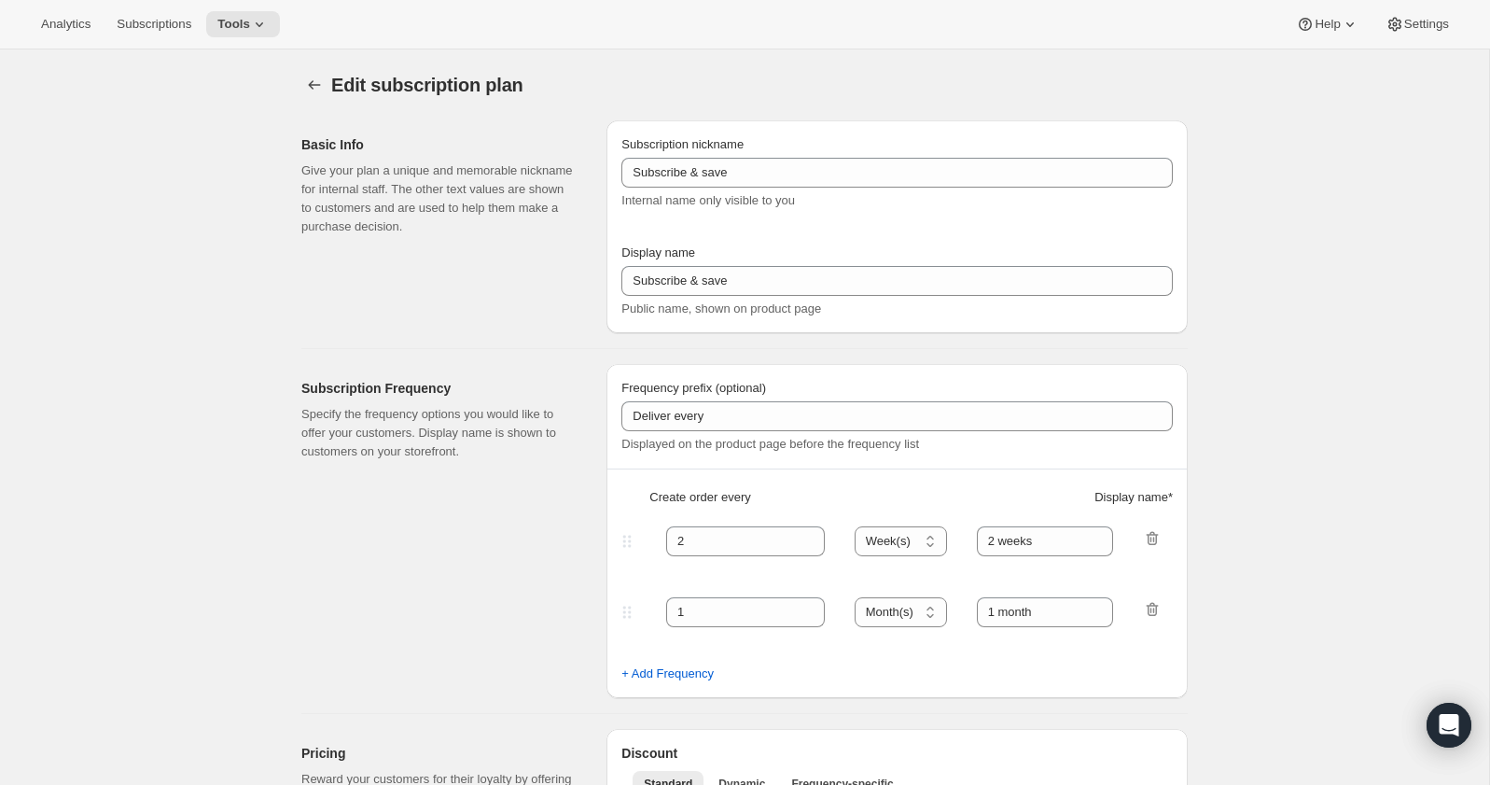
type input "Subscribe & Save (Product Pages Food)"
type input "4"
select select "WEEK"
type input "4 weeks (Most Popular)"
type input "10"
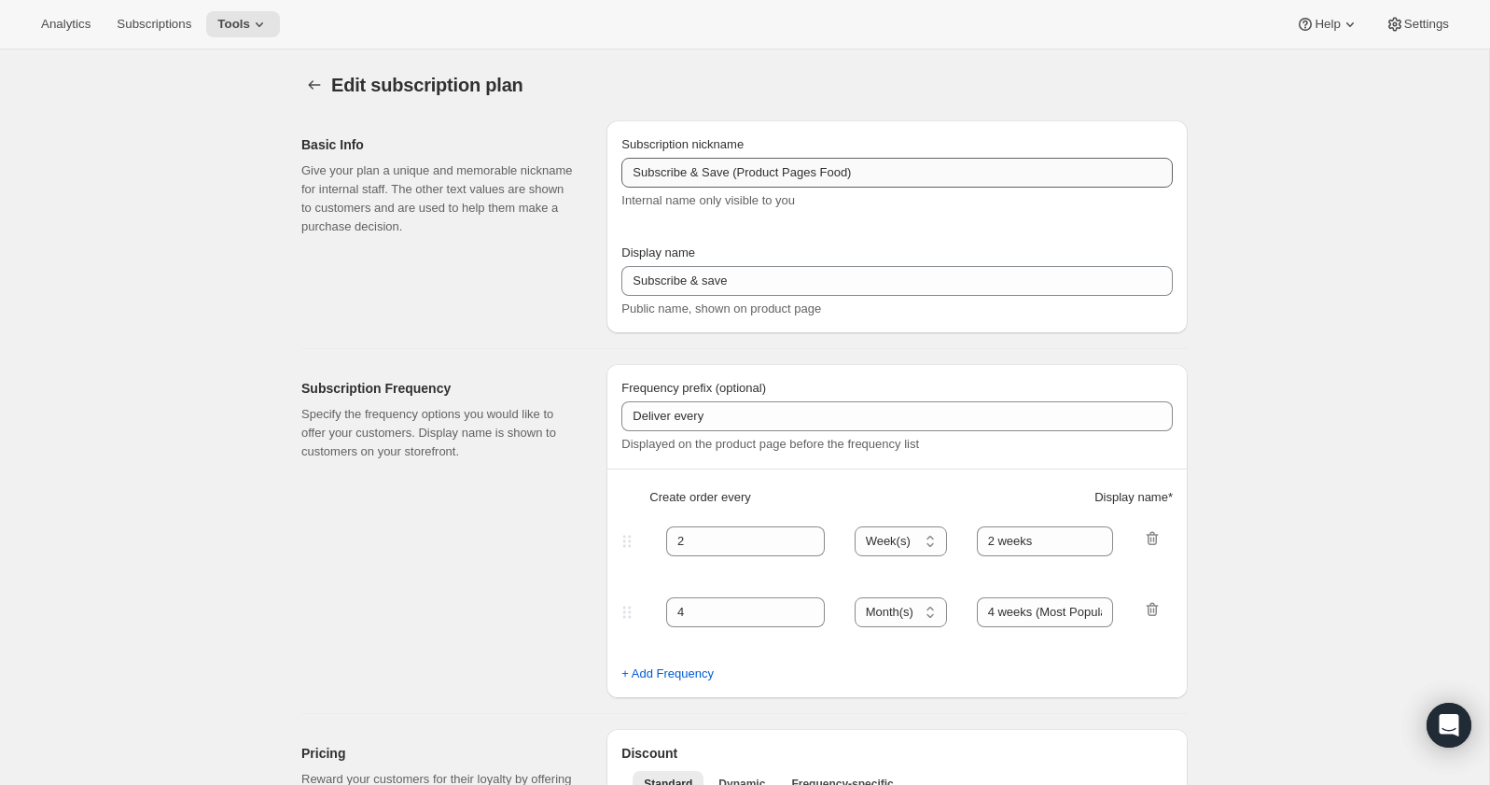
select select "WEEK"
